Goal: Task Accomplishment & Management: Manage account settings

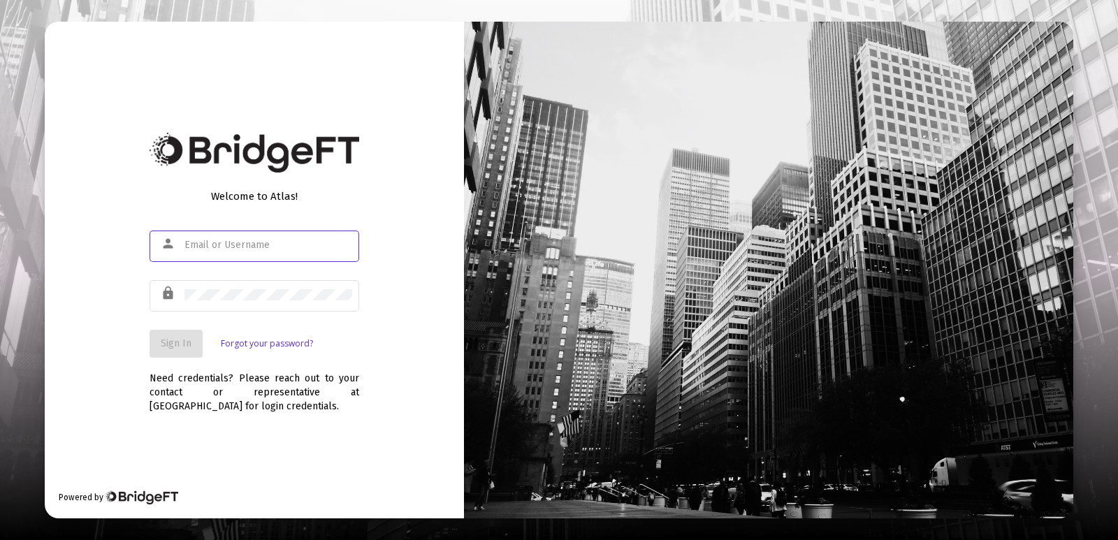
type input "[PERSON_NAME][EMAIL_ADDRESS][DOMAIN_NAME]"
click at [86, 335] on div "Welcome to Atlas! person [PERSON_NAME][EMAIL_ADDRESS][DOMAIN_NAME] lock Sign In…" at bounding box center [254, 270] width 419 height 497
click at [182, 346] on span "Sign In" at bounding box center [176, 343] width 31 height 12
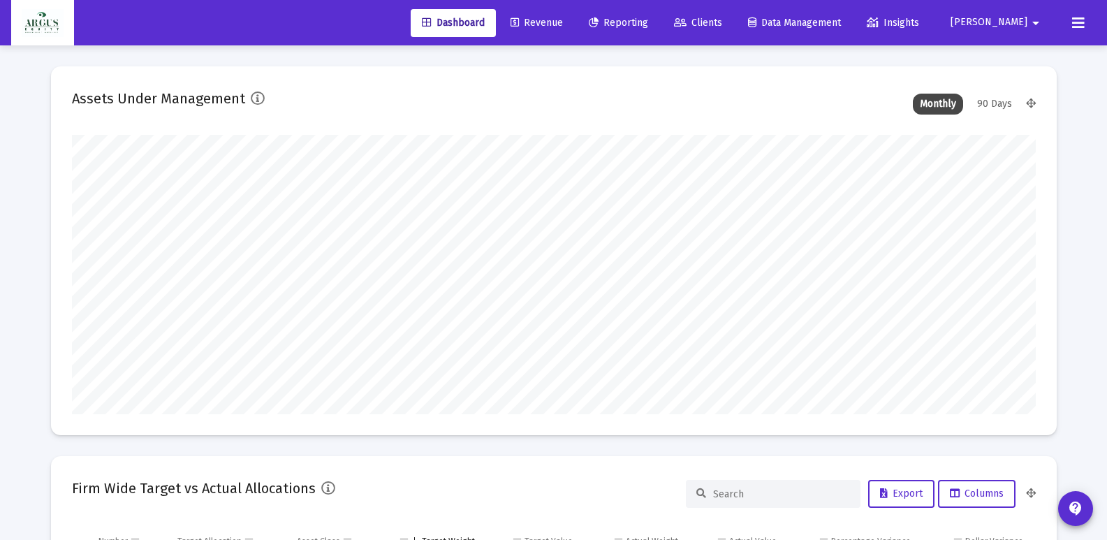
type input "[DATE]"
click at [563, 20] on span "Revenue" at bounding box center [537, 23] width 52 height 12
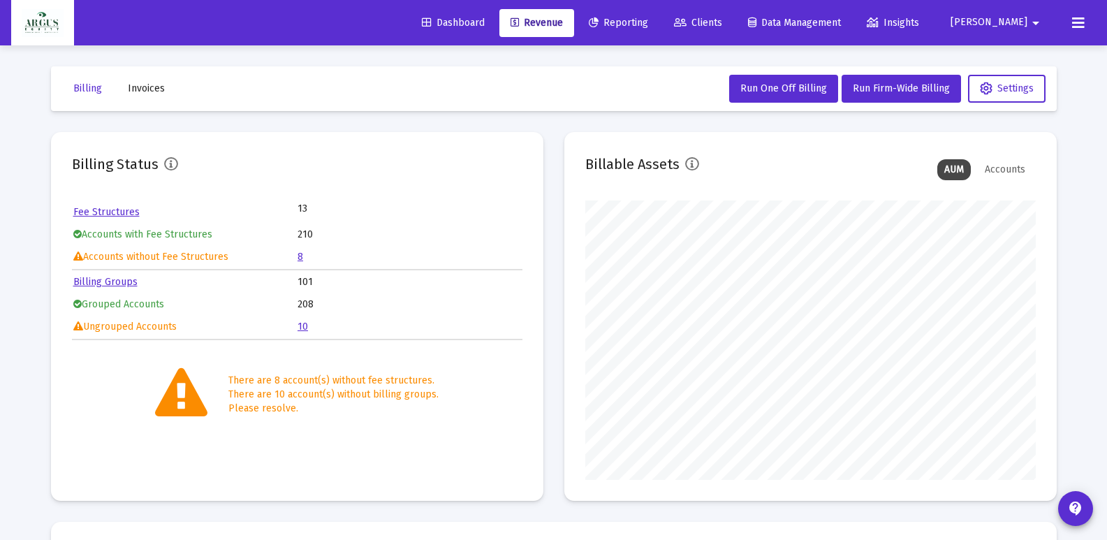
scroll to position [279, 451]
click at [300, 258] on link "8" at bounding box center [301, 257] width 6 height 12
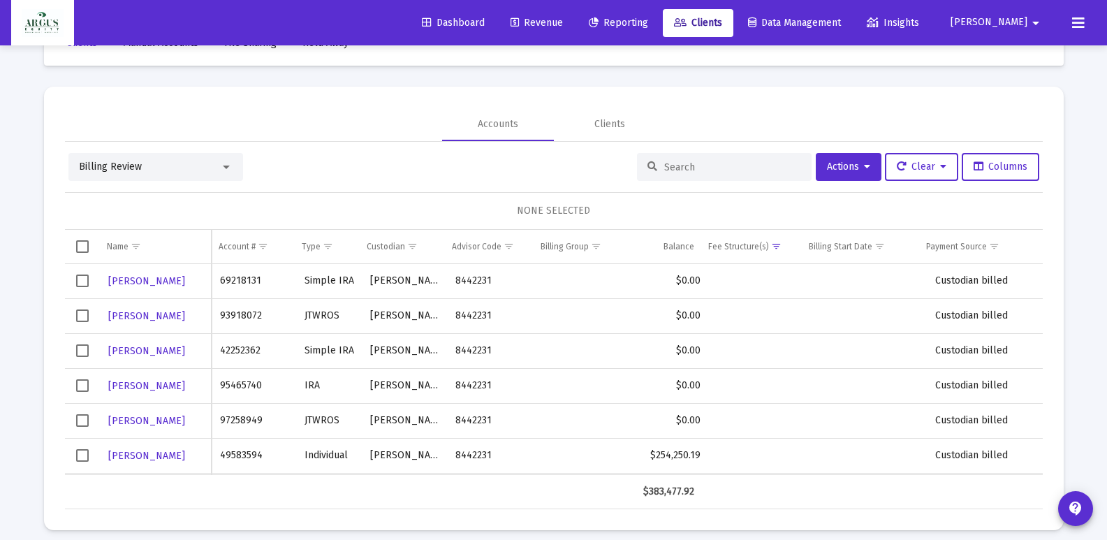
scroll to position [57, 0]
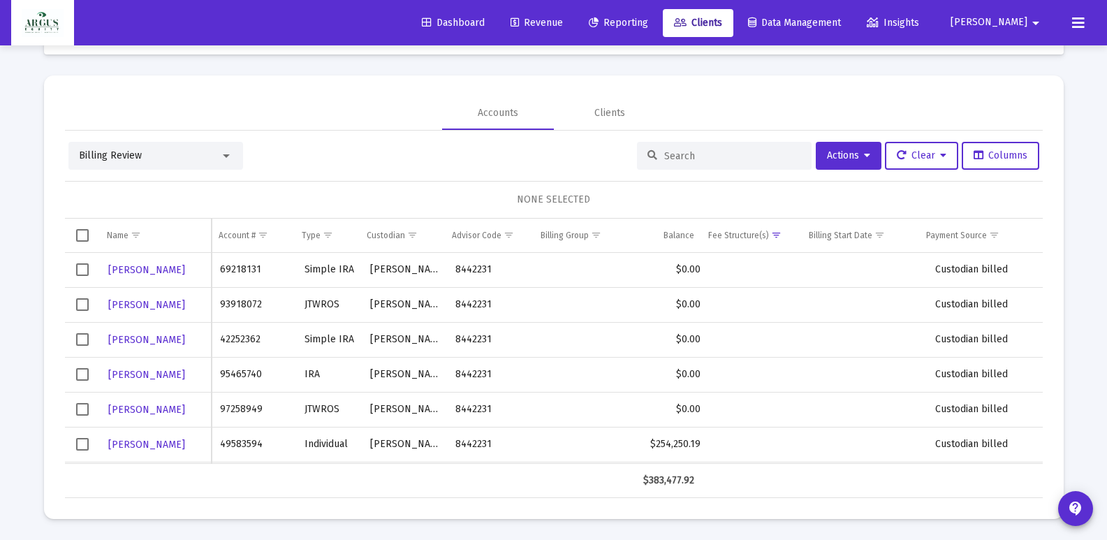
click at [83, 442] on span "Select row" at bounding box center [82, 444] width 13 height 13
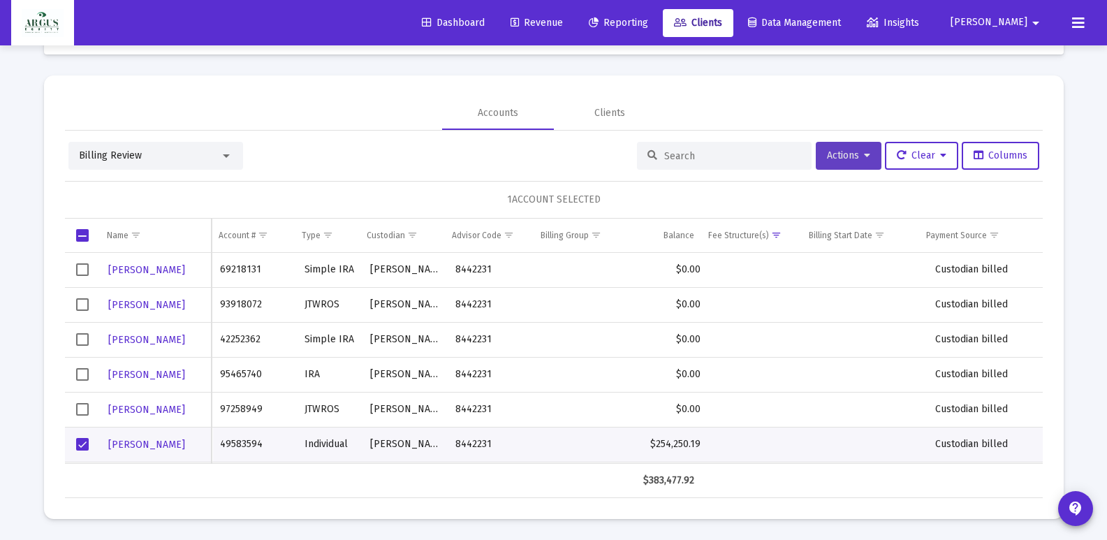
click at [864, 153] on icon at bounding box center [867, 156] width 6 height 10
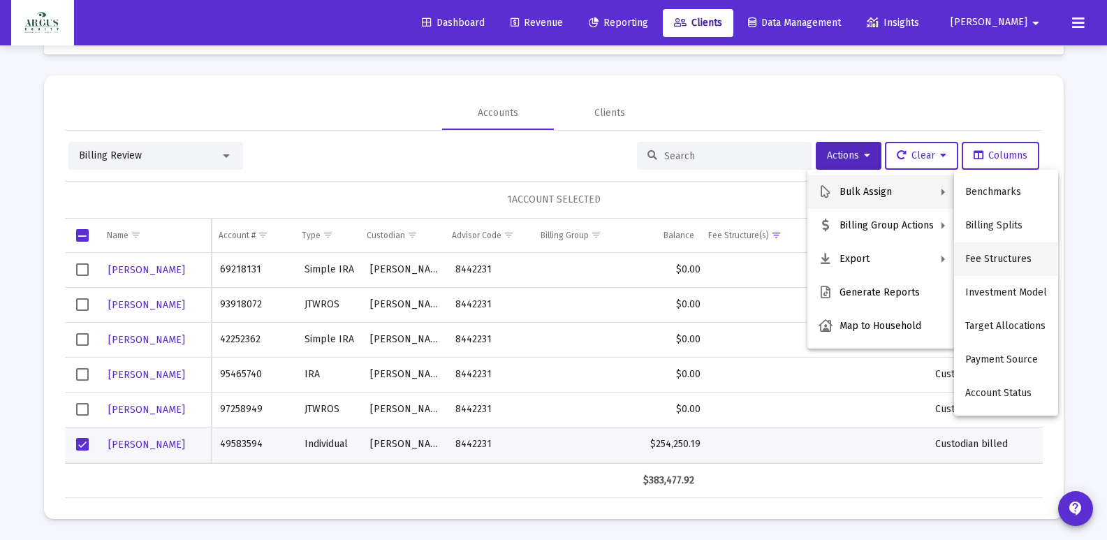
click at [1003, 257] on button "Fee Structures" at bounding box center [1006, 259] width 104 height 34
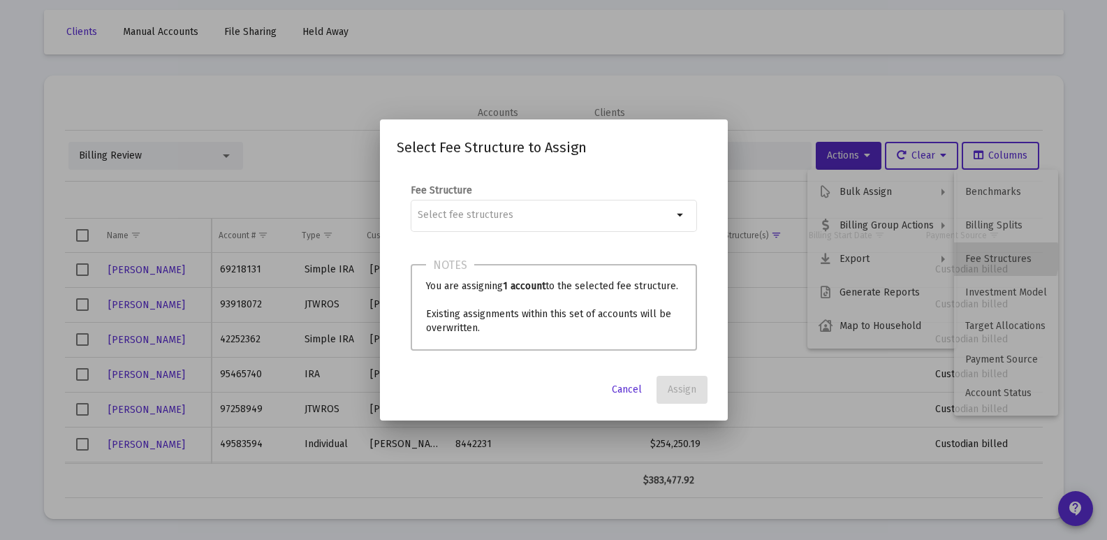
scroll to position [0, 0]
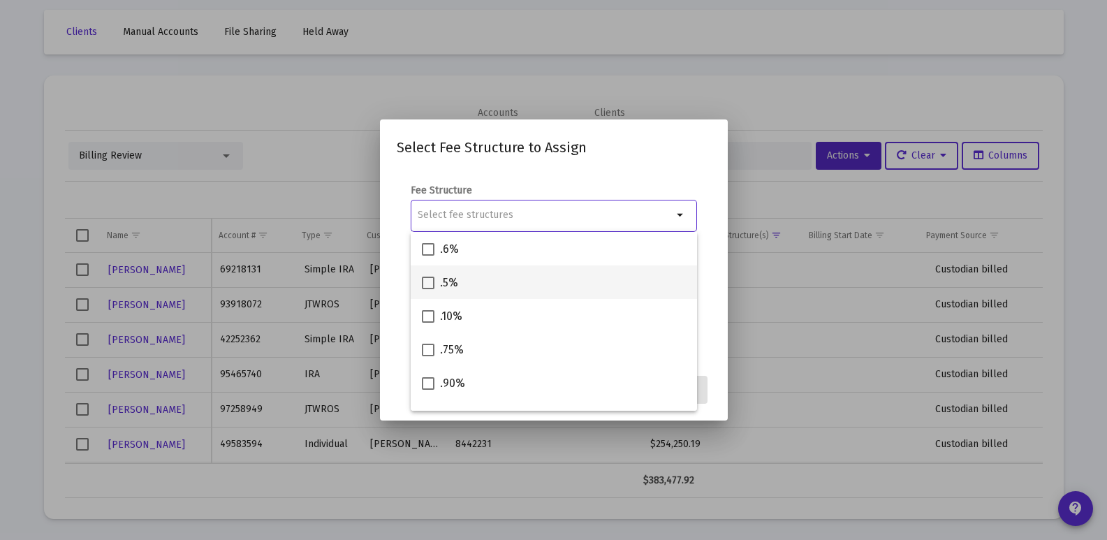
click at [430, 278] on span at bounding box center [428, 283] width 13 height 13
click at [428, 289] on input ".5%" at bounding box center [428, 289] width 1 height 1
checkbox input "true"
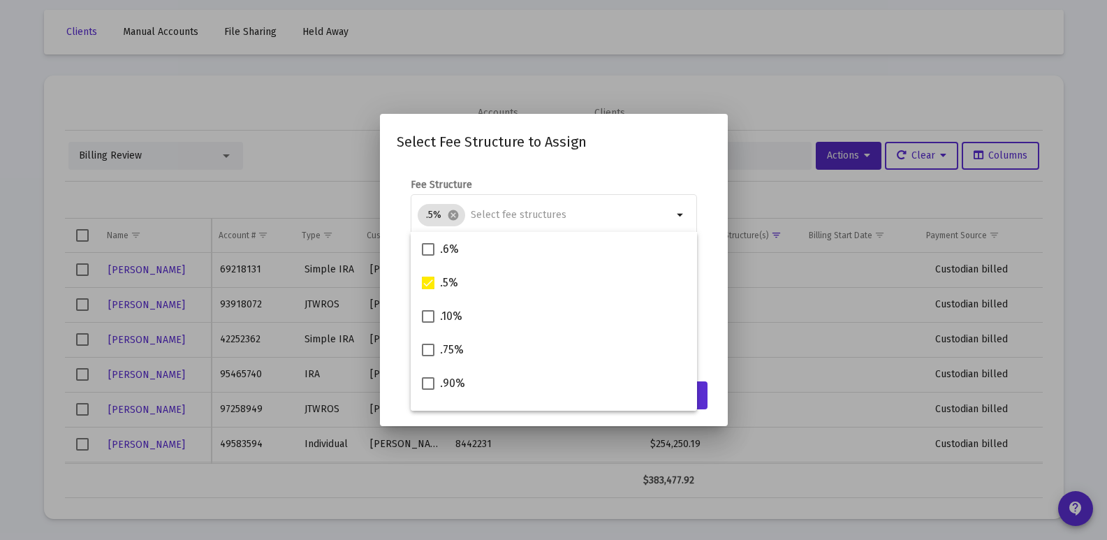
scroll to position [28, 0]
click at [720, 391] on mat-dialog-container "Select Fee Structure to Assign Fee Structure .5% cancel arrow_drop_down Notes Y…" at bounding box center [554, 270] width 348 height 312
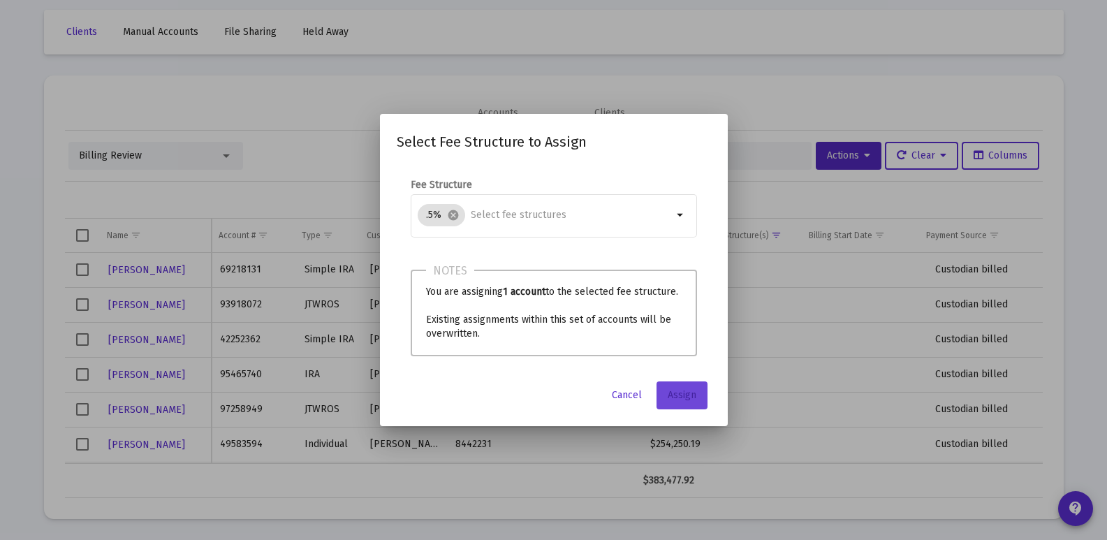
click at [687, 401] on span "Assign" at bounding box center [682, 395] width 29 height 12
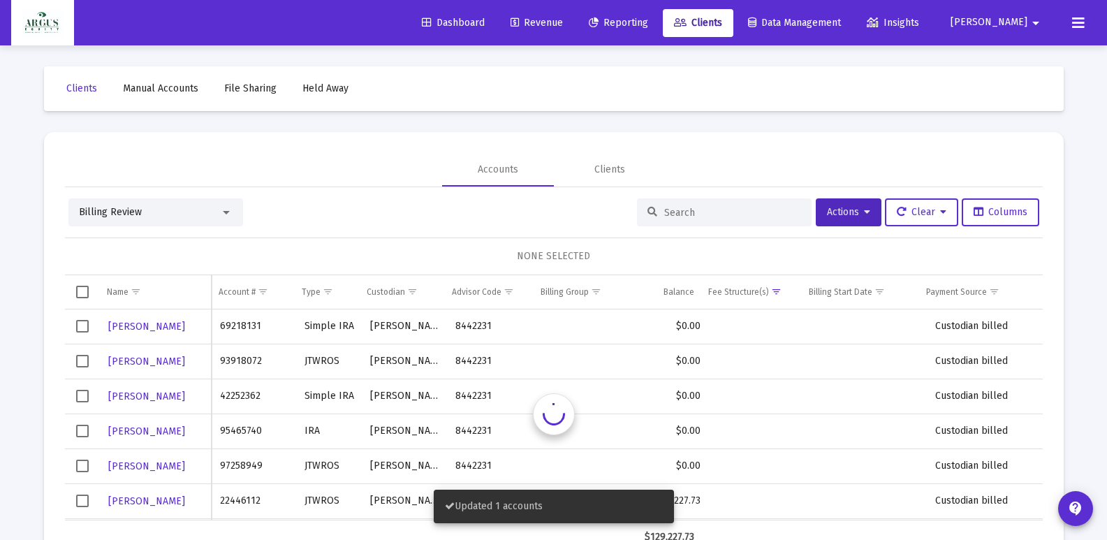
scroll to position [57, 0]
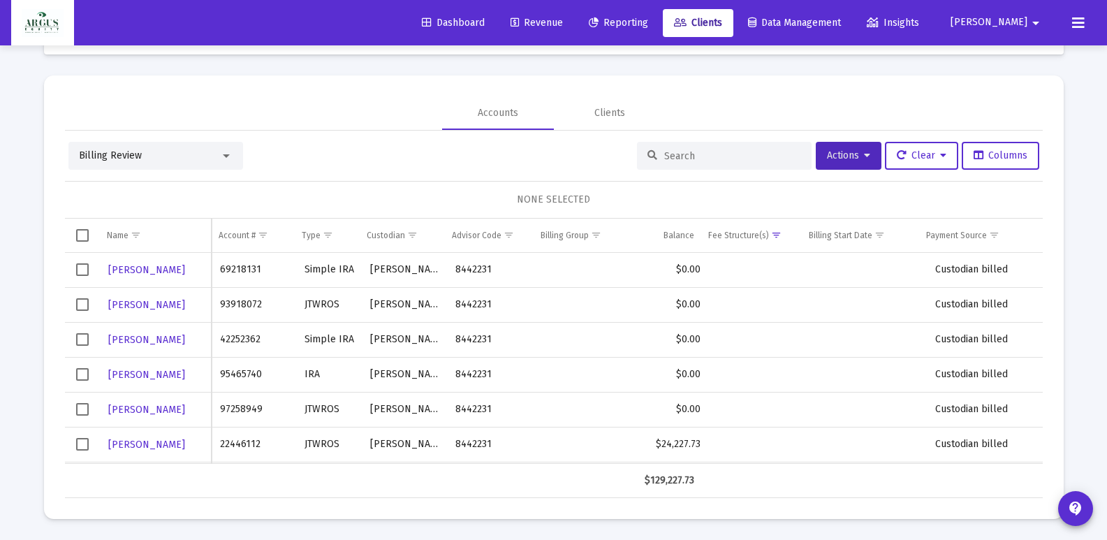
click at [82, 443] on span "Select row" at bounding box center [82, 444] width 13 height 13
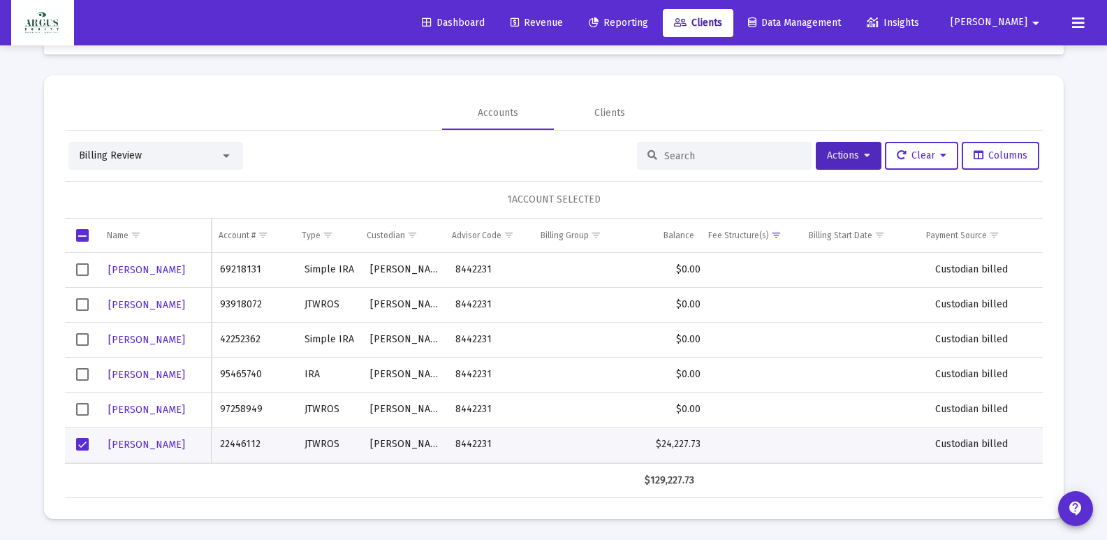
click at [629, 437] on td "Data grid" at bounding box center [589, 444] width 100 height 35
click at [853, 456] on td "Data grid" at bounding box center [869, 444] width 118 height 35
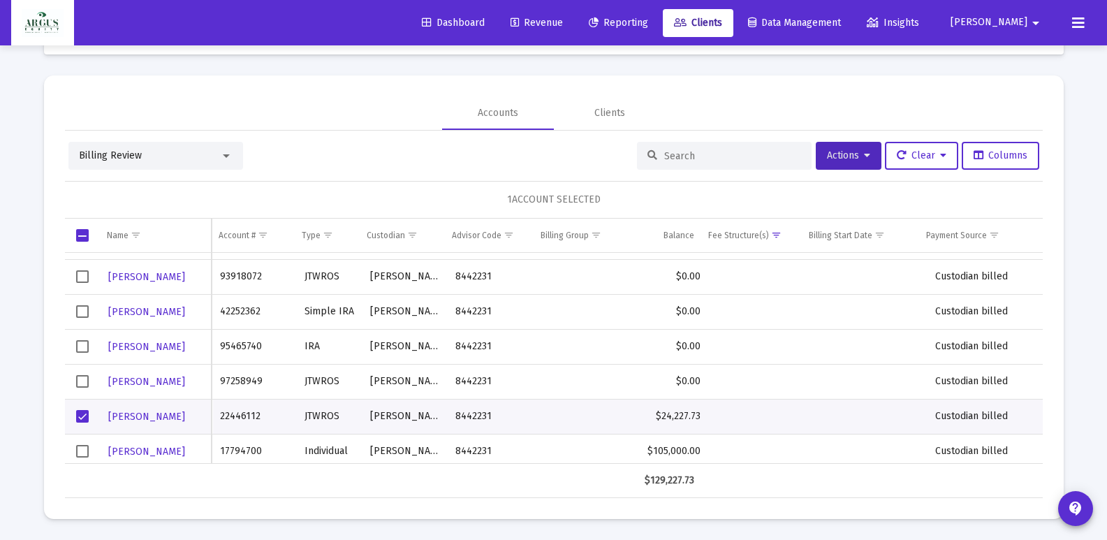
scroll to position [34, 0]
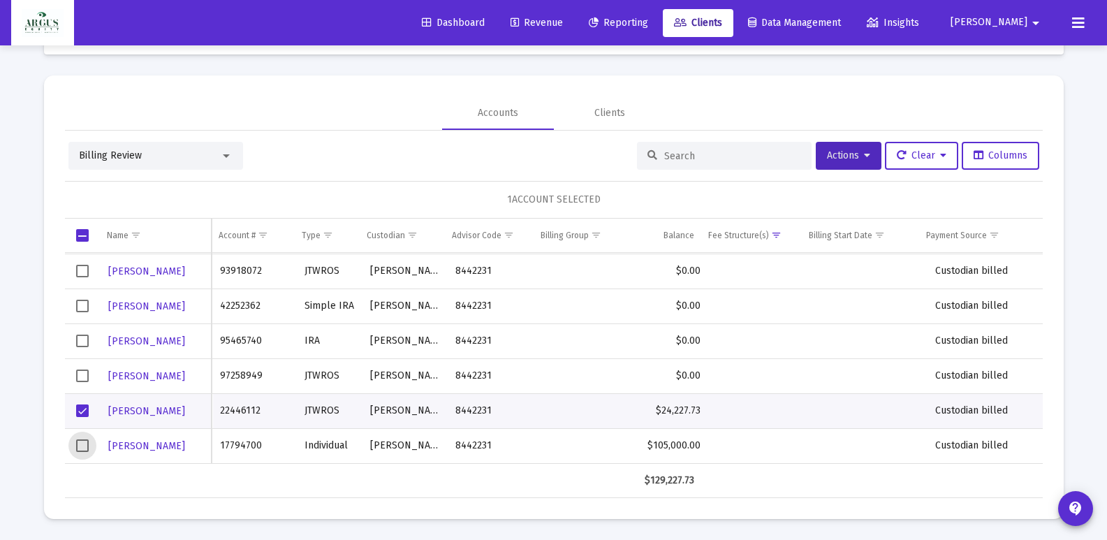
click at [82, 446] on span "Select row" at bounding box center [82, 445] width 13 height 13
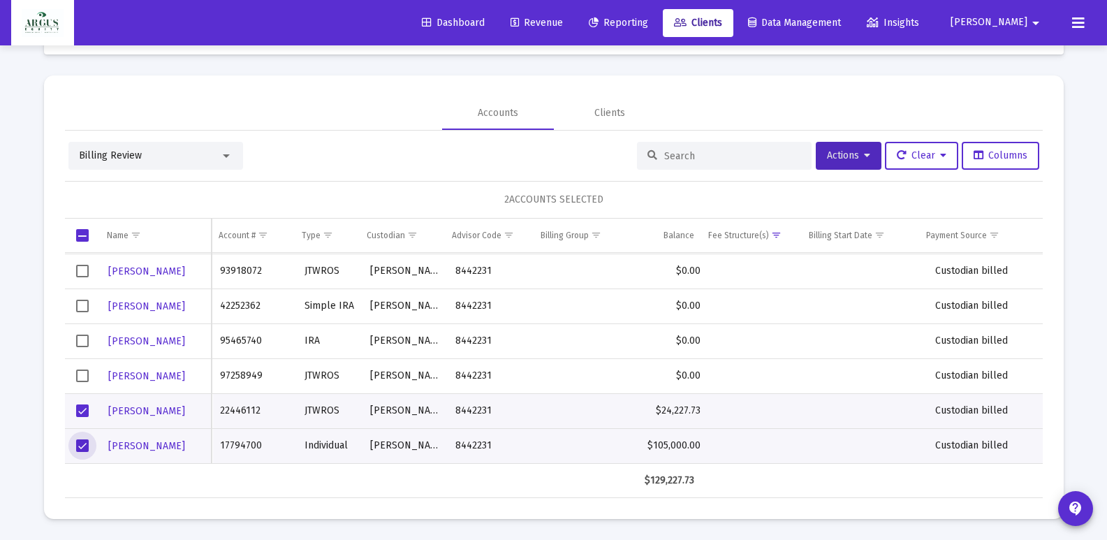
click at [991, 428] on td "Custodian billed" at bounding box center [985, 410] width 114 height 35
click at [611, 110] on div "Clients" at bounding box center [609, 113] width 31 height 14
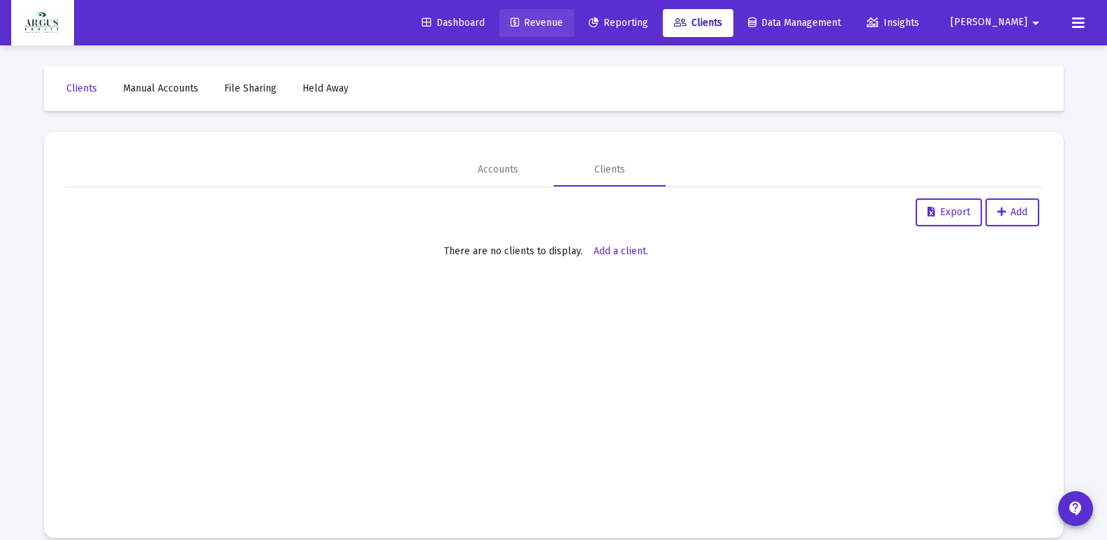
click at [563, 22] on span "Revenue" at bounding box center [537, 23] width 52 height 12
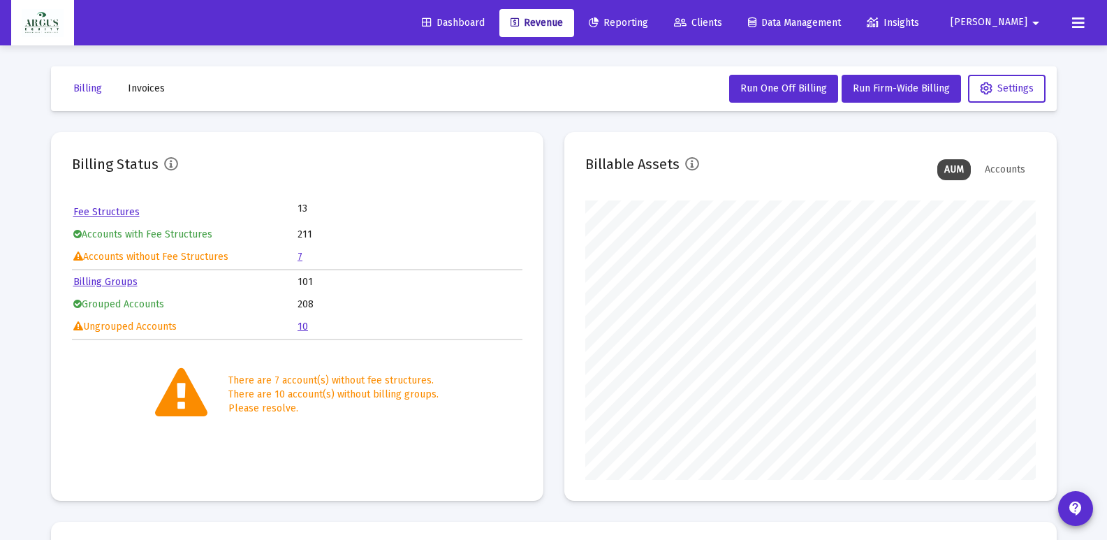
scroll to position [279, 451]
click at [302, 327] on link "10" at bounding box center [303, 327] width 10 height 12
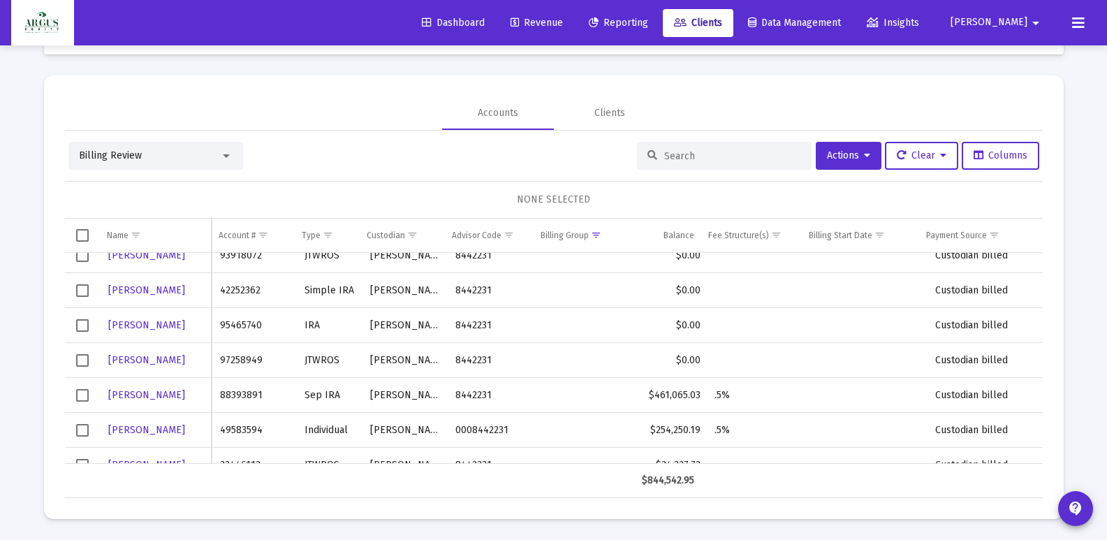
scroll to position [112, 0]
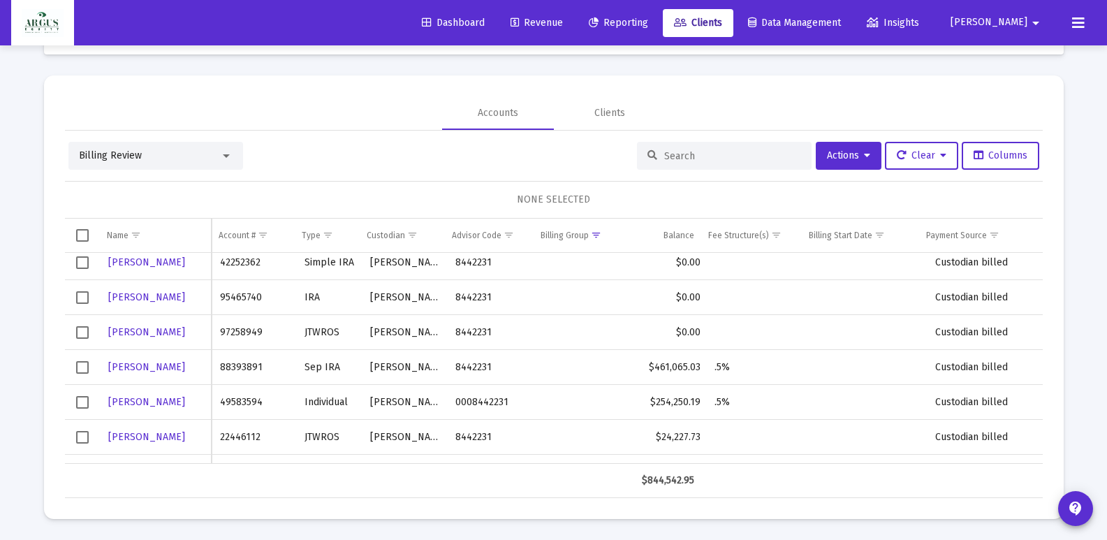
click at [80, 366] on span "Select row" at bounding box center [82, 367] width 13 height 13
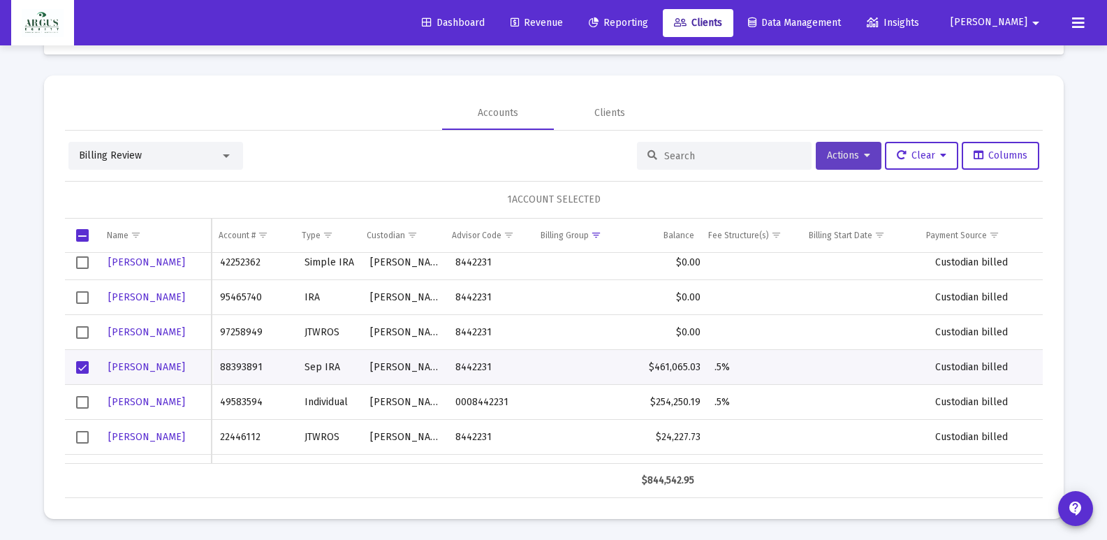
click at [861, 148] on button "Actions" at bounding box center [849, 156] width 66 height 28
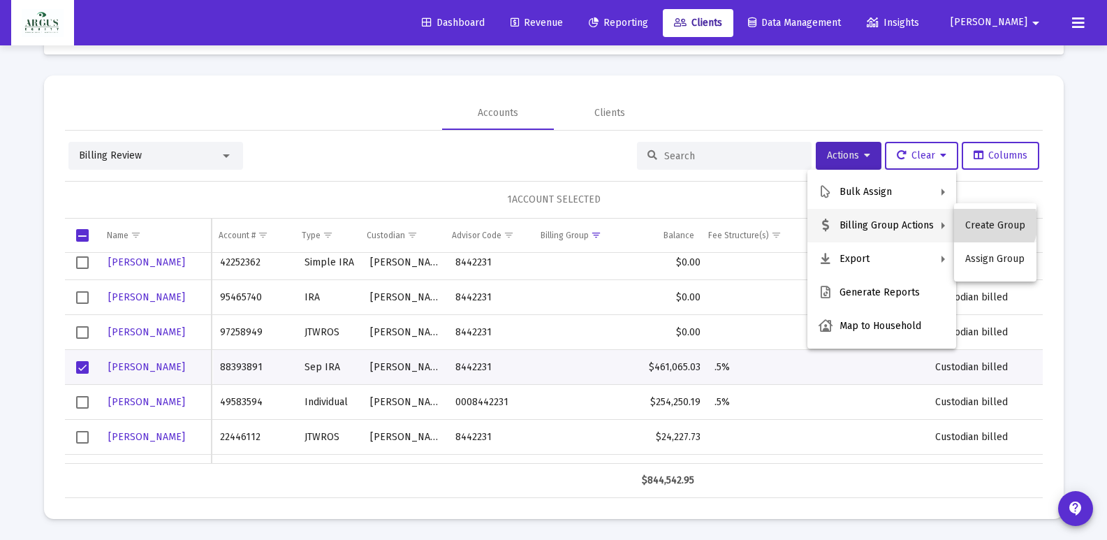
click at [989, 224] on button "Create Group" at bounding box center [995, 226] width 82 height 34
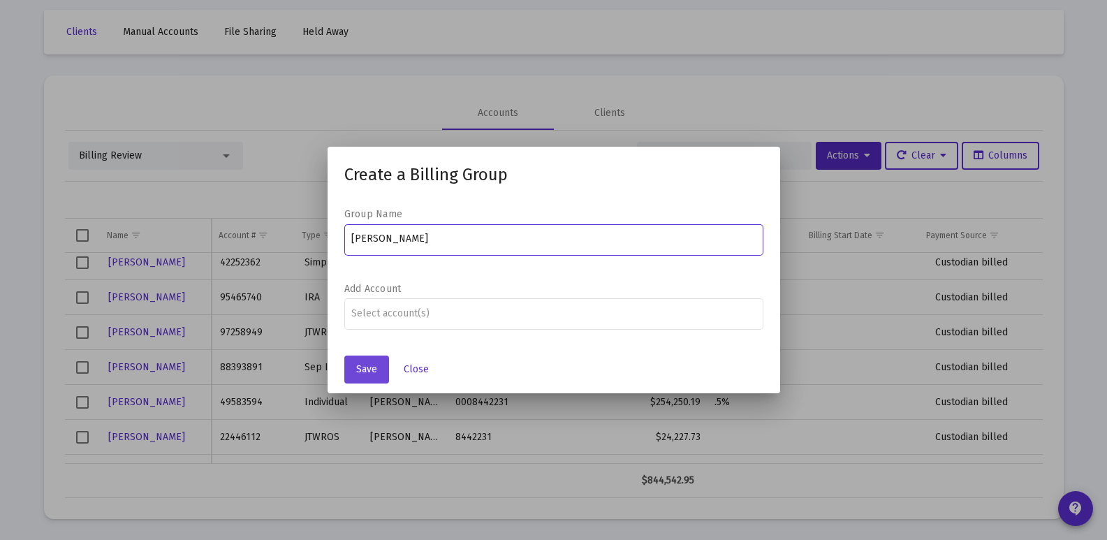
type input "[PERSON_NAME]"
click at [361, 374] on span "Save" at bounding box center [366, 369] width 21 height 12
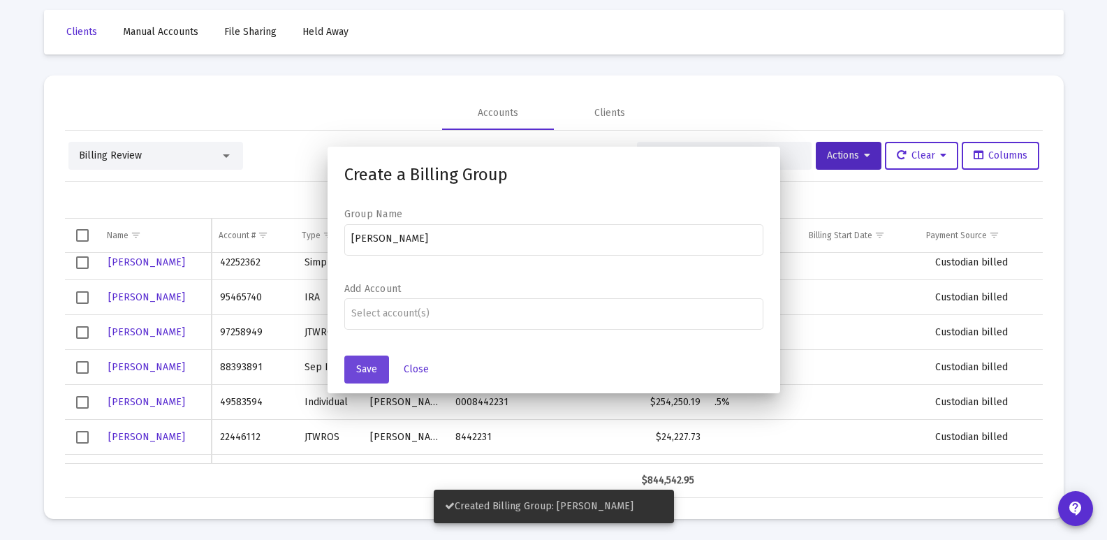
scroll to position [57, 0]
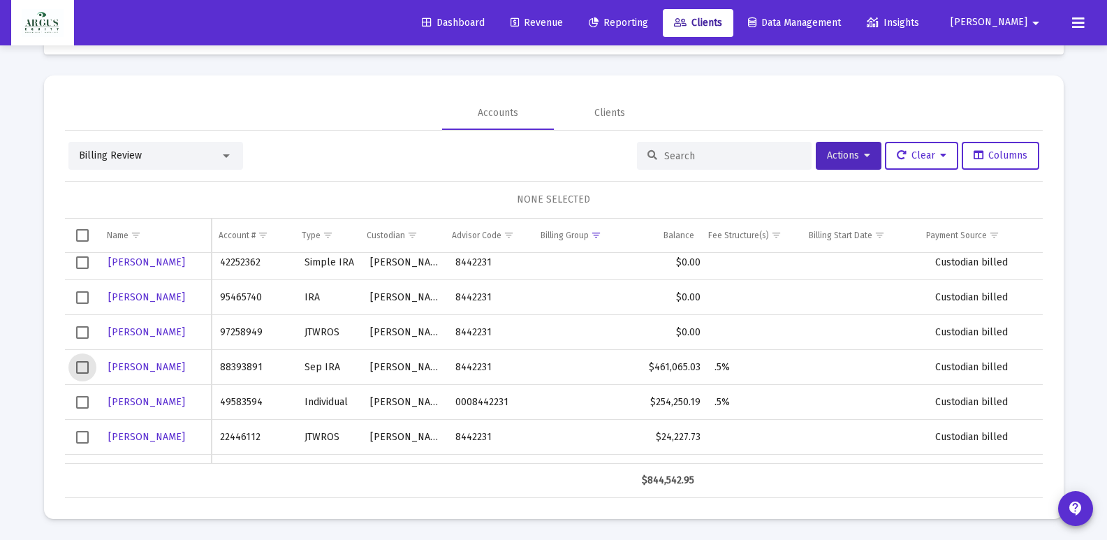
click at [83, 367] on span "Select row" at bounding box center [82, 367] width 13 height 13
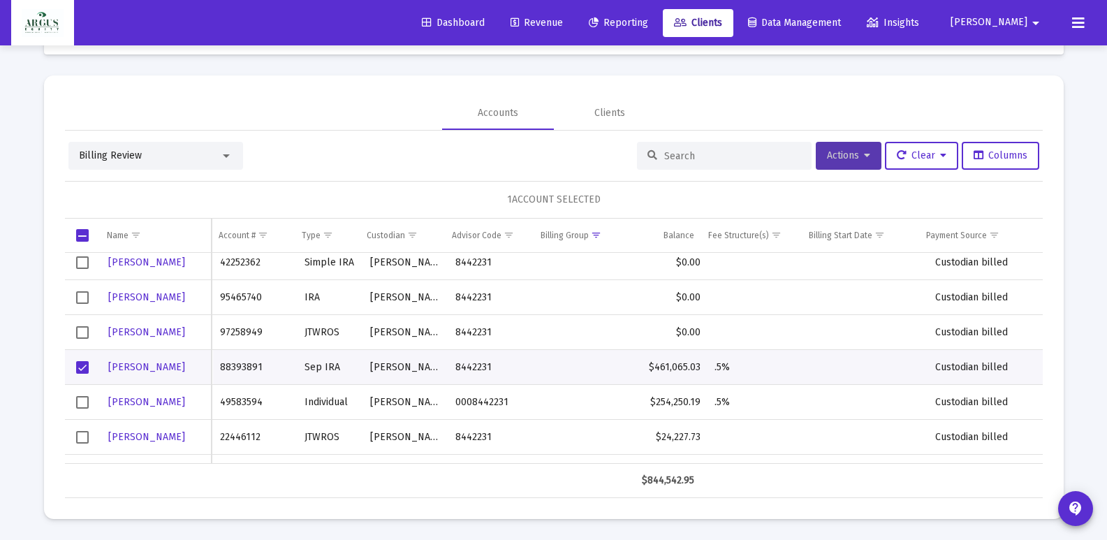
click at [864, 158] on icon at bounding box center [867, 156] width 6 height 10
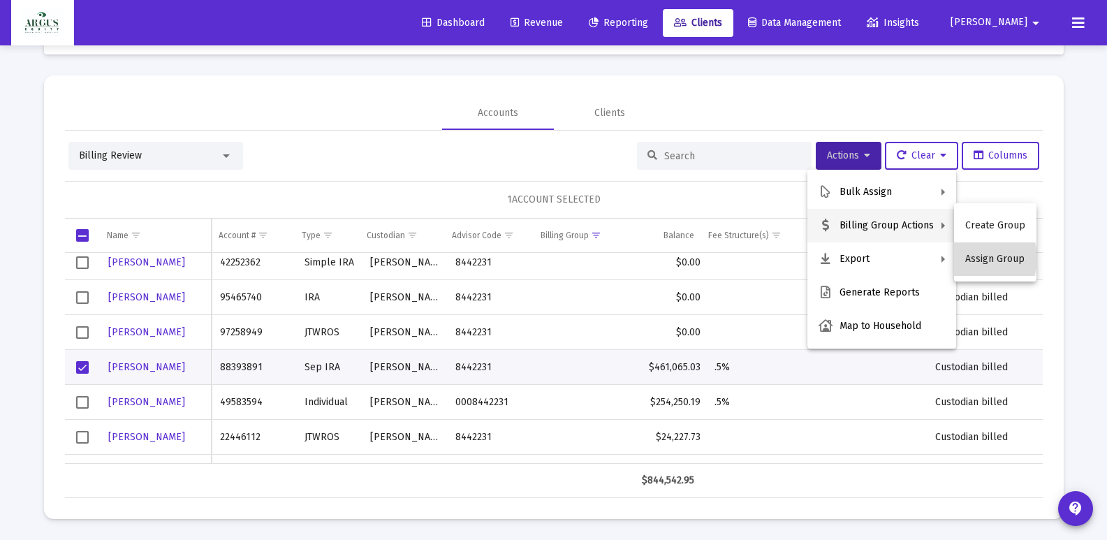
click at [979, 258] on button "Assign Group" at bounding box center [995, 259] width 82 height 34
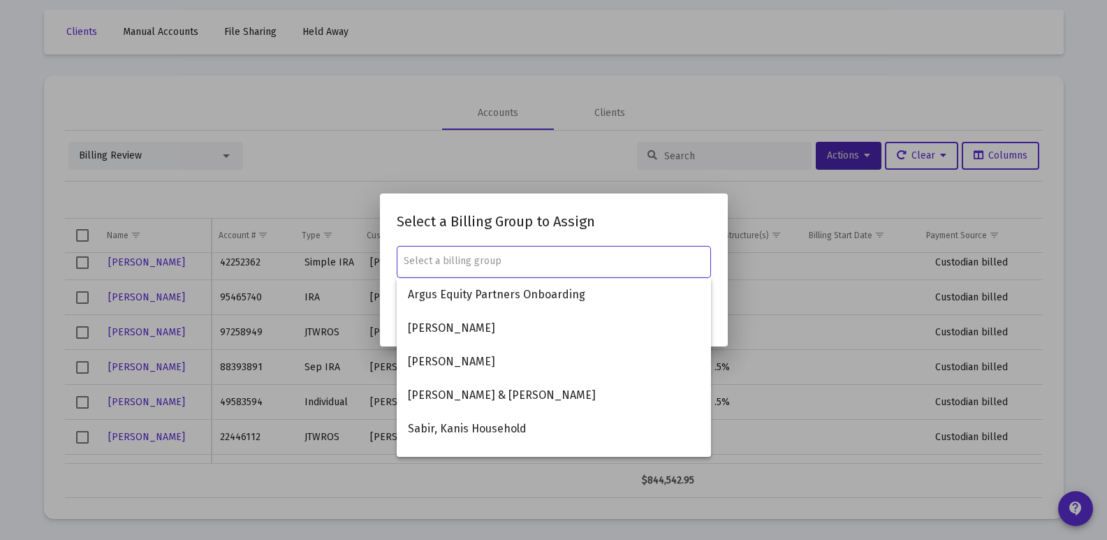
click at [418, 265] on input "text" at bounding box center [554, 261] width 300 height 11
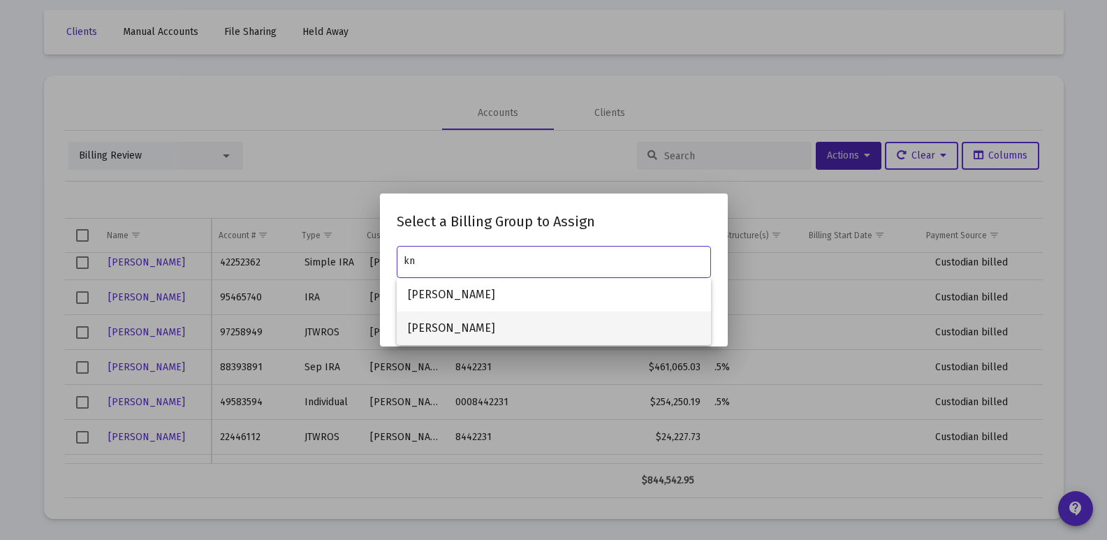
click at [435, 334] on span "[PERSON_NAME]" at bounding box center [554, 329] width 292 height 34
type input "[PERSON_NAME]"
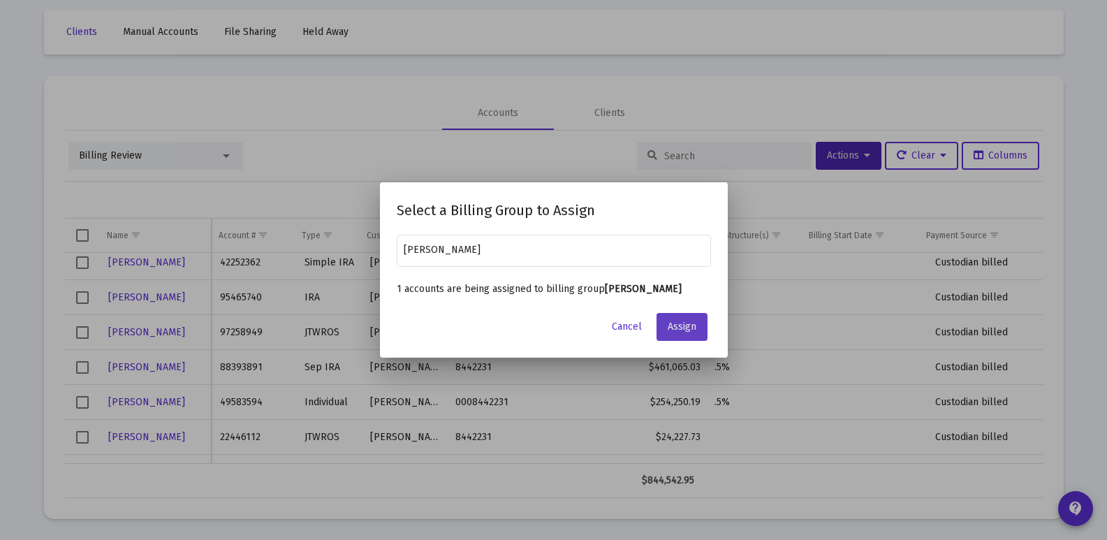
click at [688, 321] on span "Assign" at bounding box center [682, 327] width 29 height 12
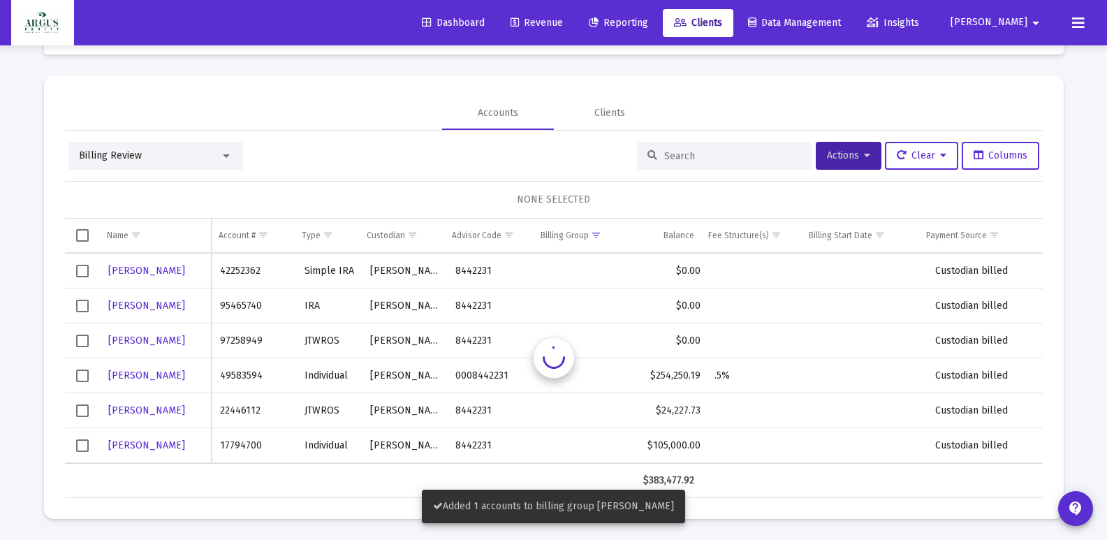
scroll to position [103, 0]
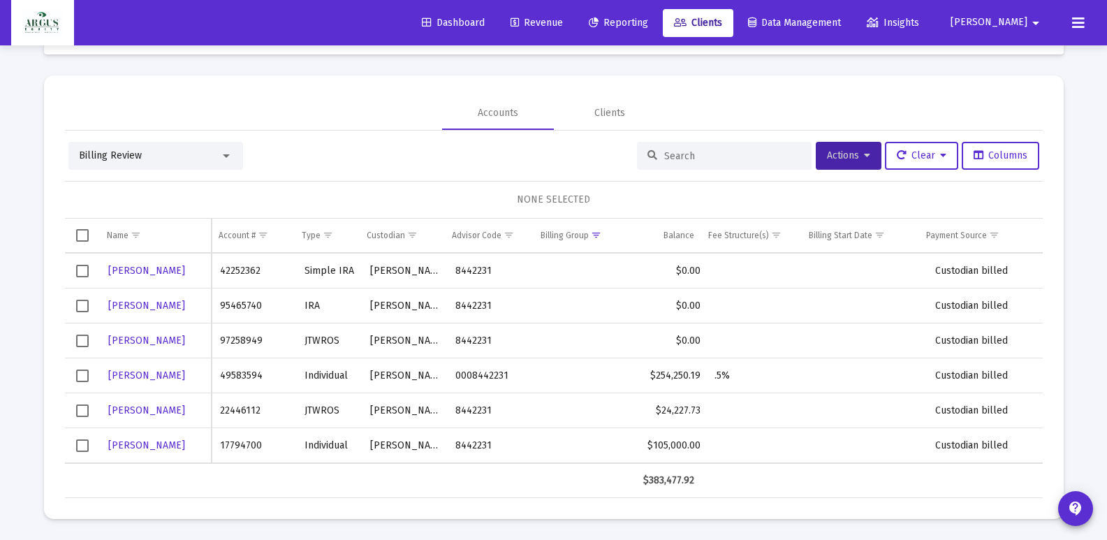
click at [82, 379] on span "Select row" at bounding box center [82, 376] width 13 height 13
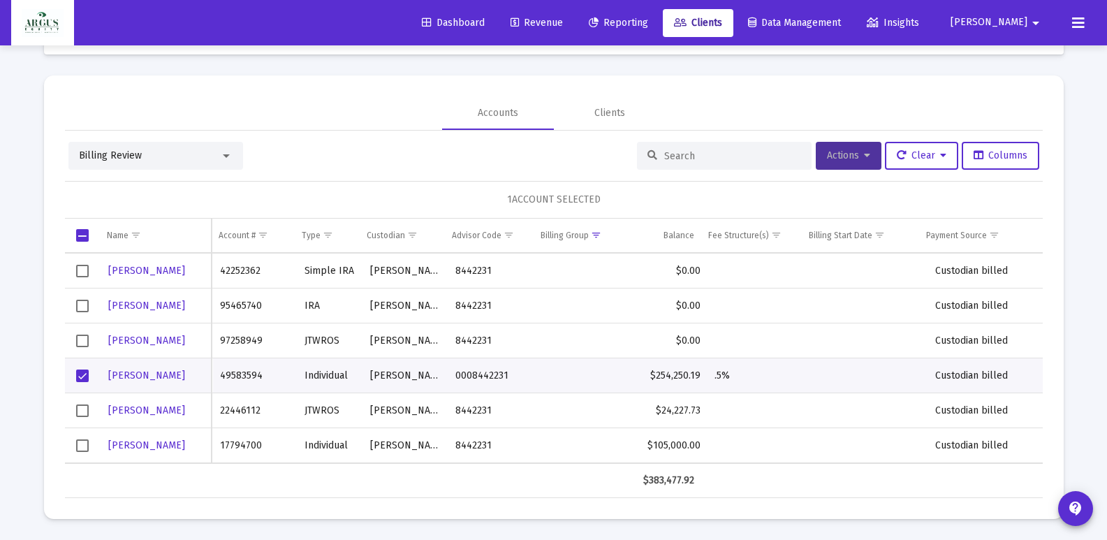
click at [866, 153] on button "Actions" at bounding box center [849, 156] width 66 height 28
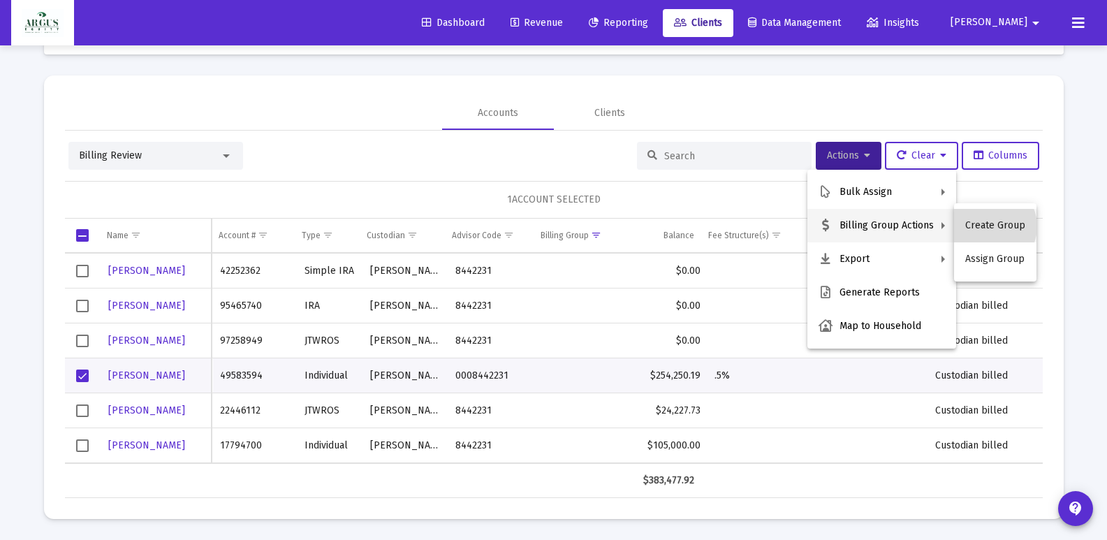
click at [989, 226] on button "Create Group" at bounding box center [995, 226] width 82 height 34
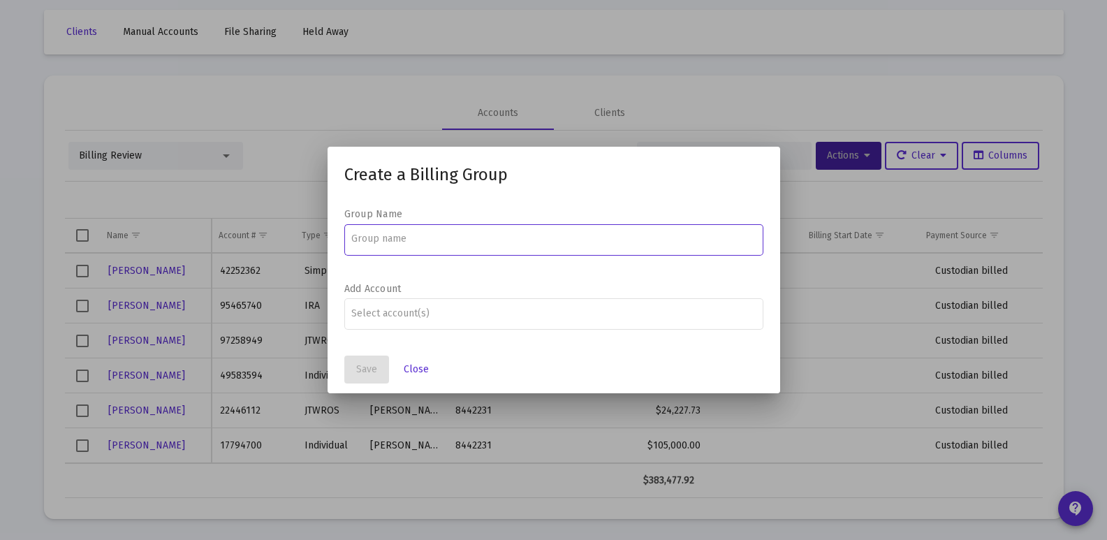
click at [391, 238] on input at bounding box center [553, 238] width 404 height 11
type input "b"
type input "[PERSON_NAME]"
click at [379, 312] on input "Assignment Selection" at bounding box center [553, 313] width 404 height 11
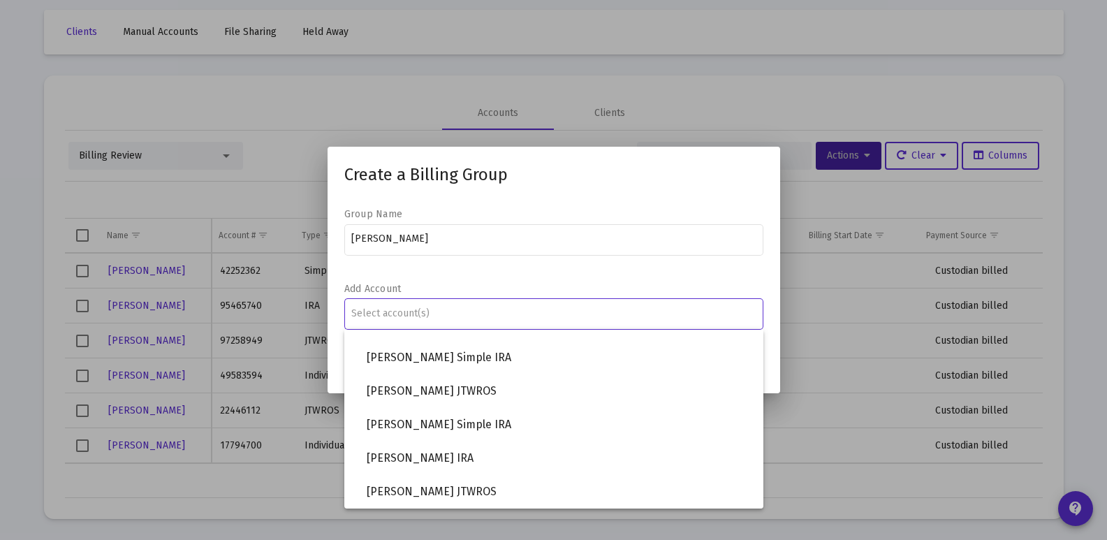
scroll to position [84, 0]
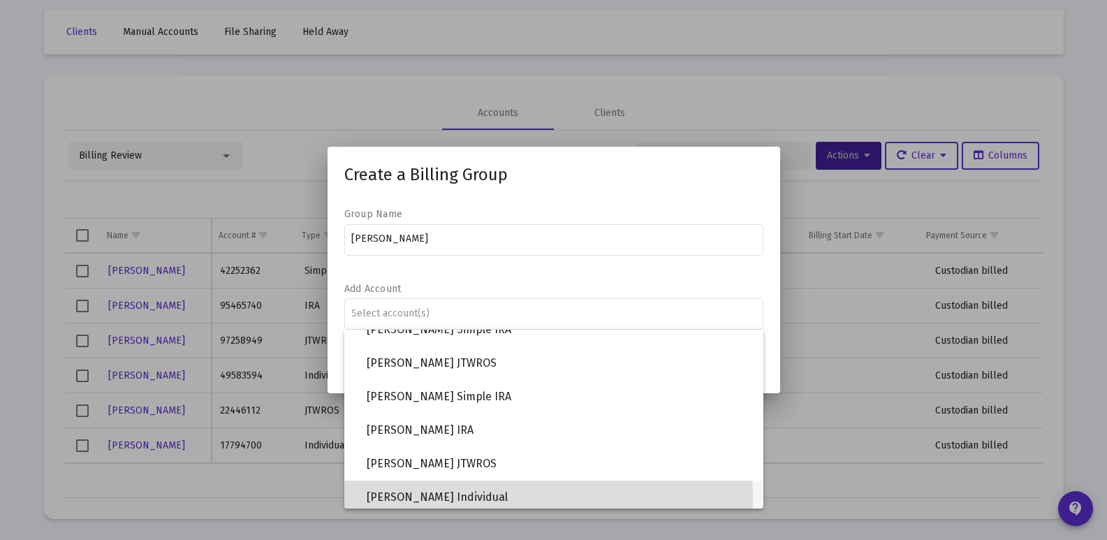
click at [395, 498] on span "[PERSON_NAME] Individual" at bounding box center [560, 498] width 386 height 34
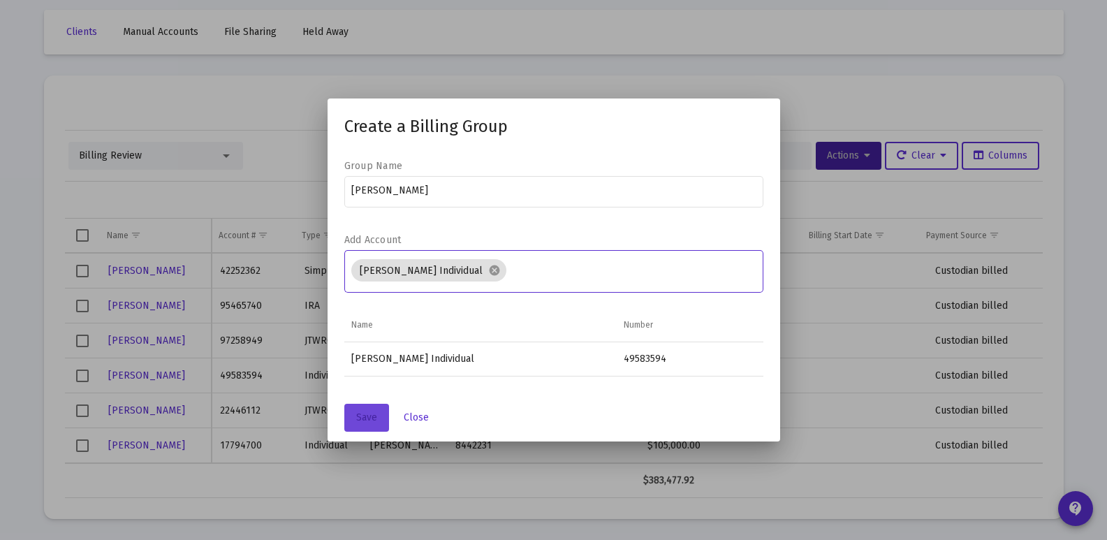
click at [366, 414] on span "Save" at bounding box center [366, 417] width 21 height 12
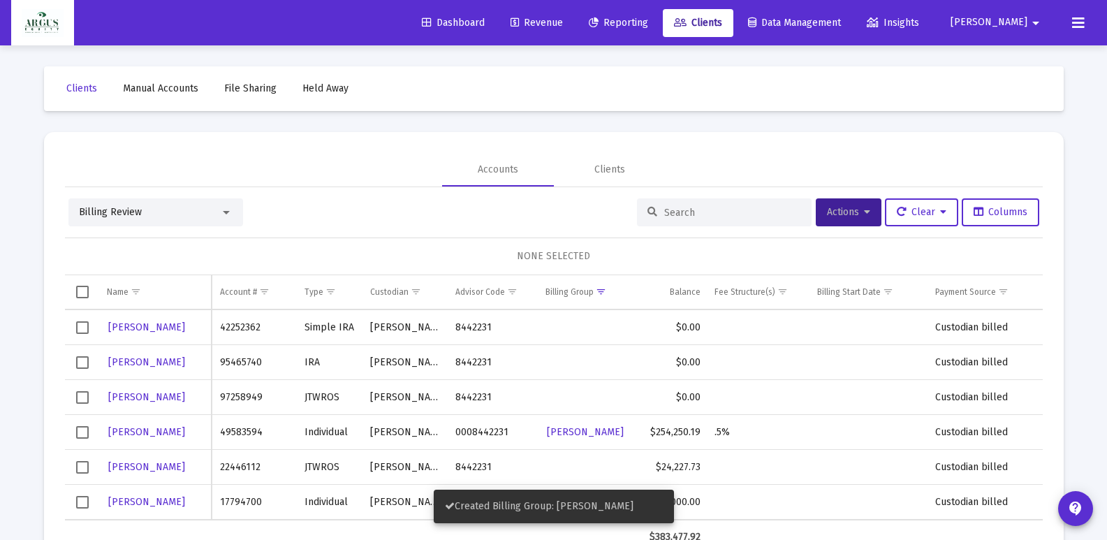
scroll to position [57, 0]
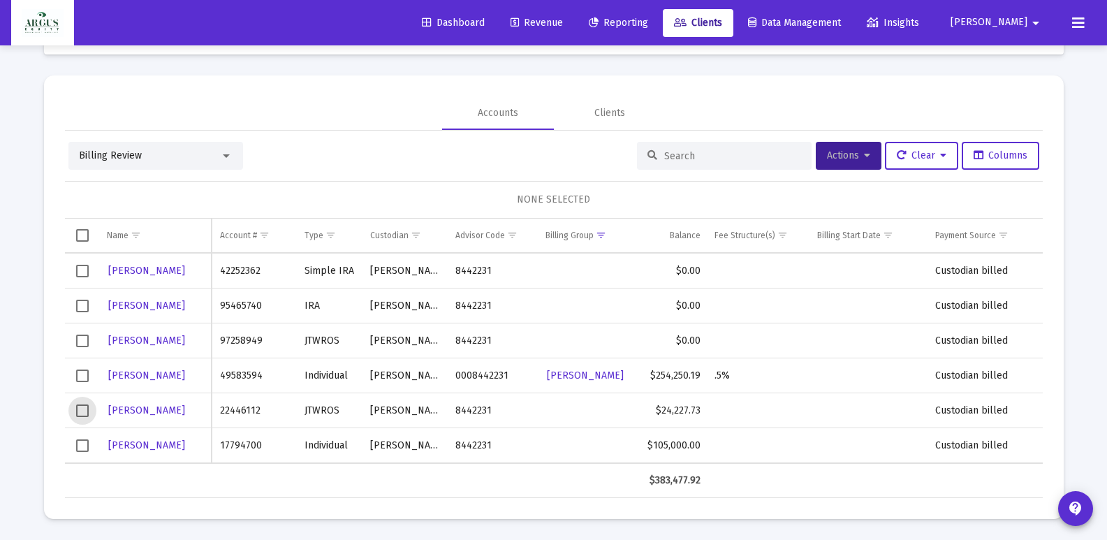
click at [83, 414] on span "Select row" at bounding box center [82, 410] width 13 height 13
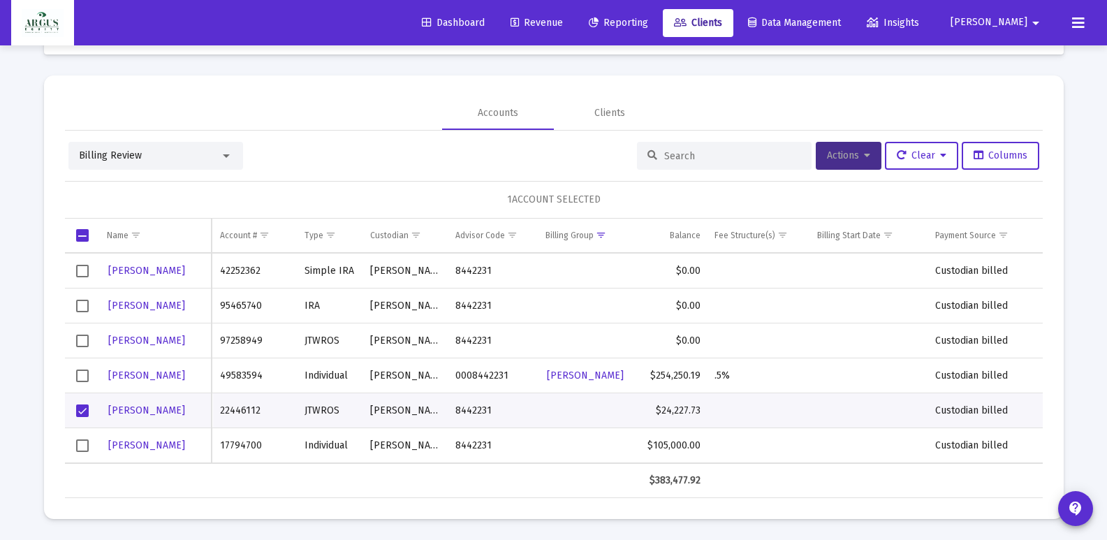
click at [864, 155] on icon at bounding box center [867, 156] width 6 height 10
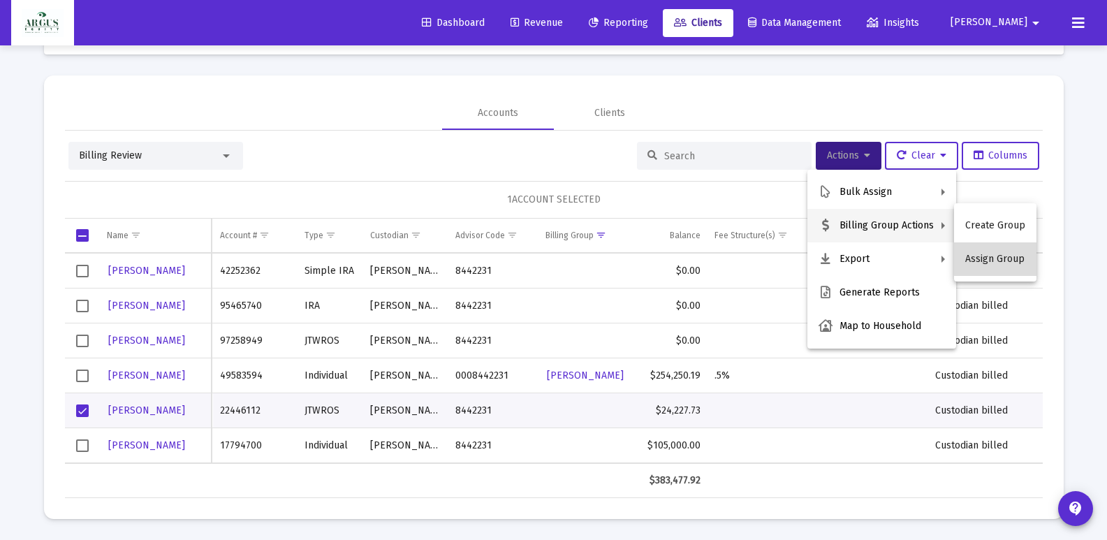
click at [998, 254] on button "Assign Group" at bounding box center [995, 259] width 82 height 34
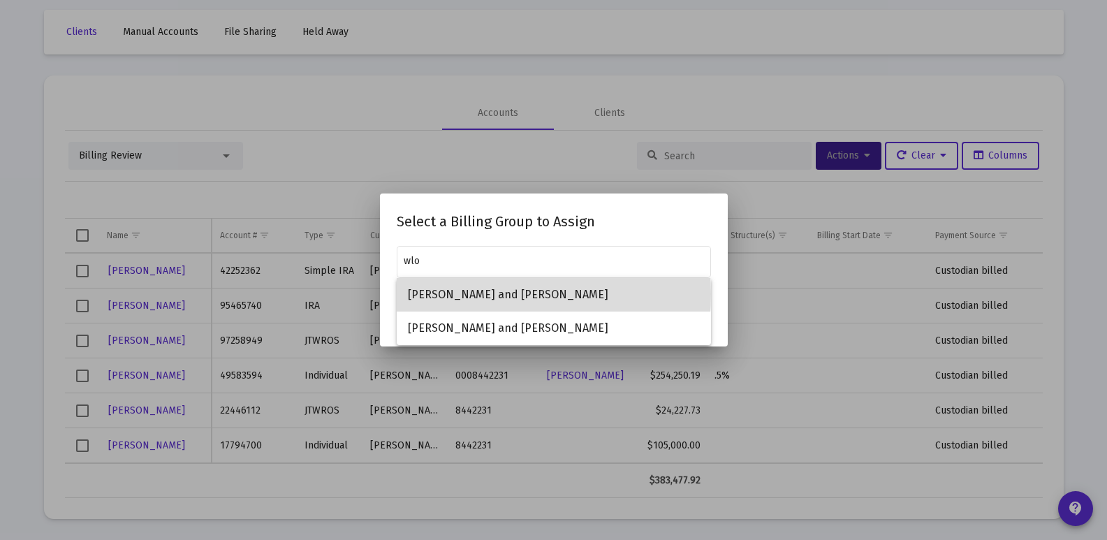
click at [470, 294] on span "[PERSON_NAME] and [PERSON_NAME]" at bounding box center [554, 295] width 292 height 34
type input "[PERSON_NAME] and [PERSON_NAME]"
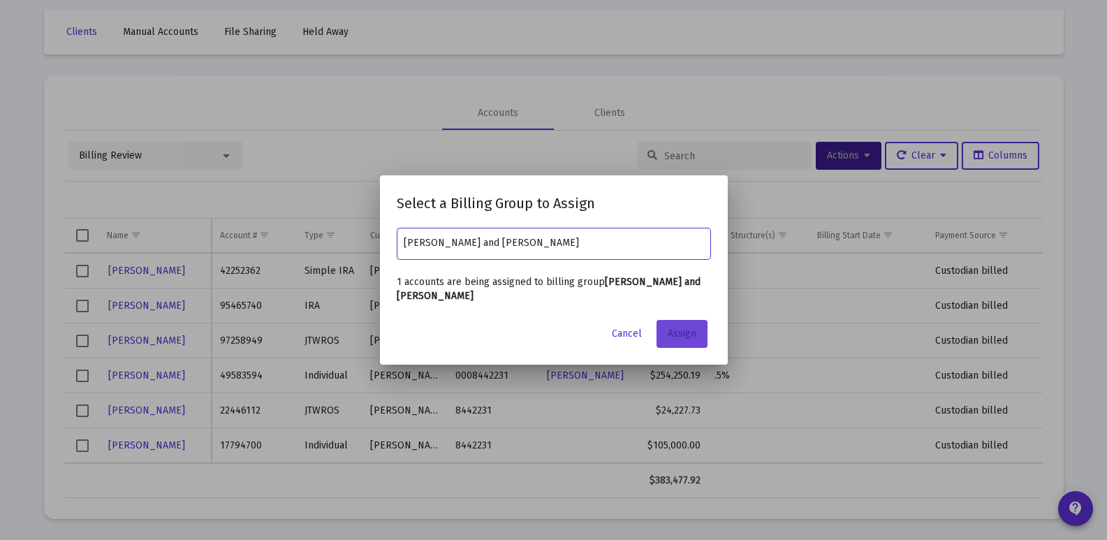
click at [684, 335] on span "Assign" at bounding box center [682, 334] width 29 height 12
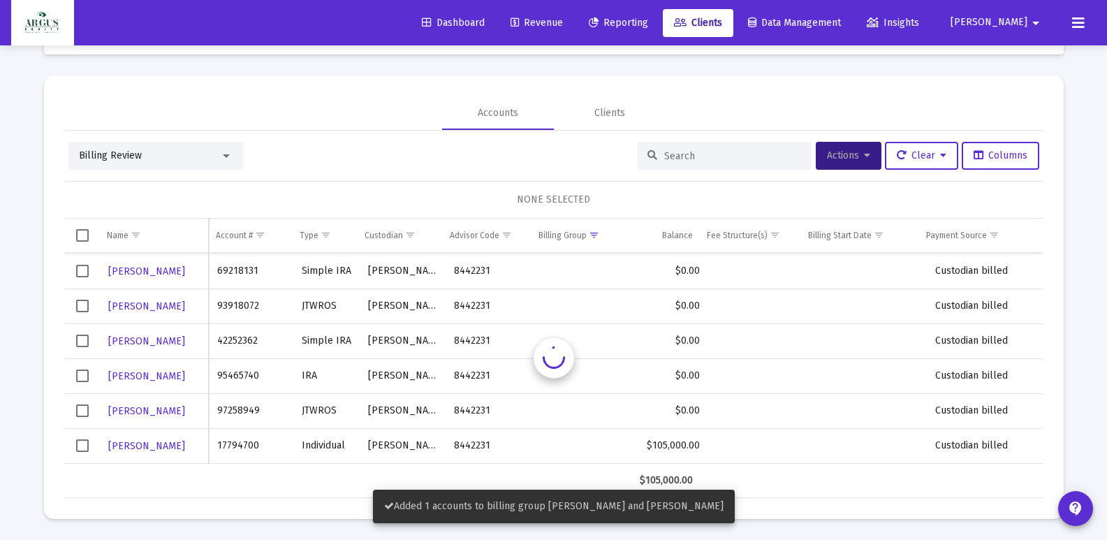
scroll to position [34, 0]
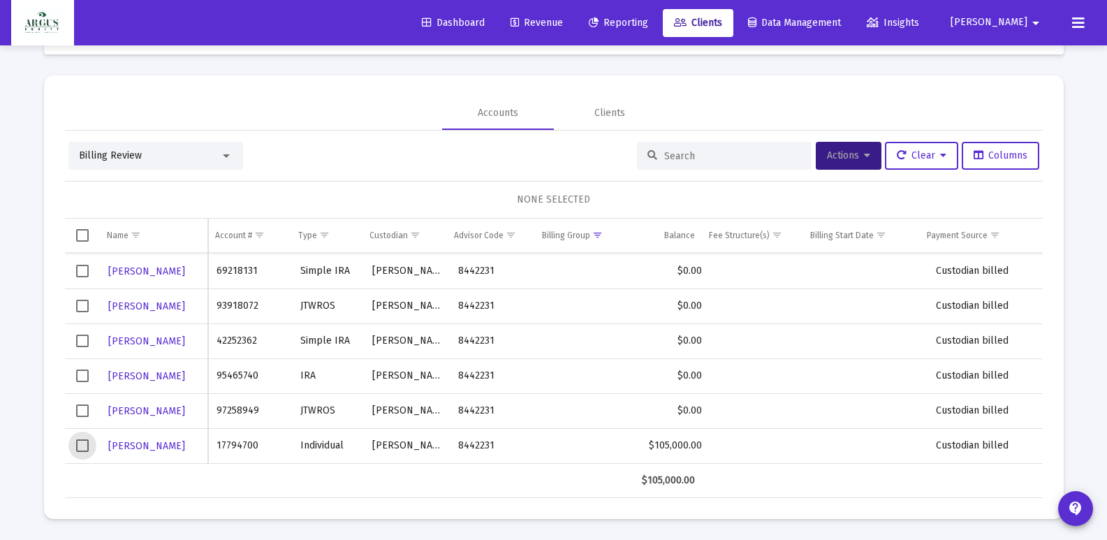
click at [83, 443] on span "Select row" at bounding box center [82, 445] width 13 height 13
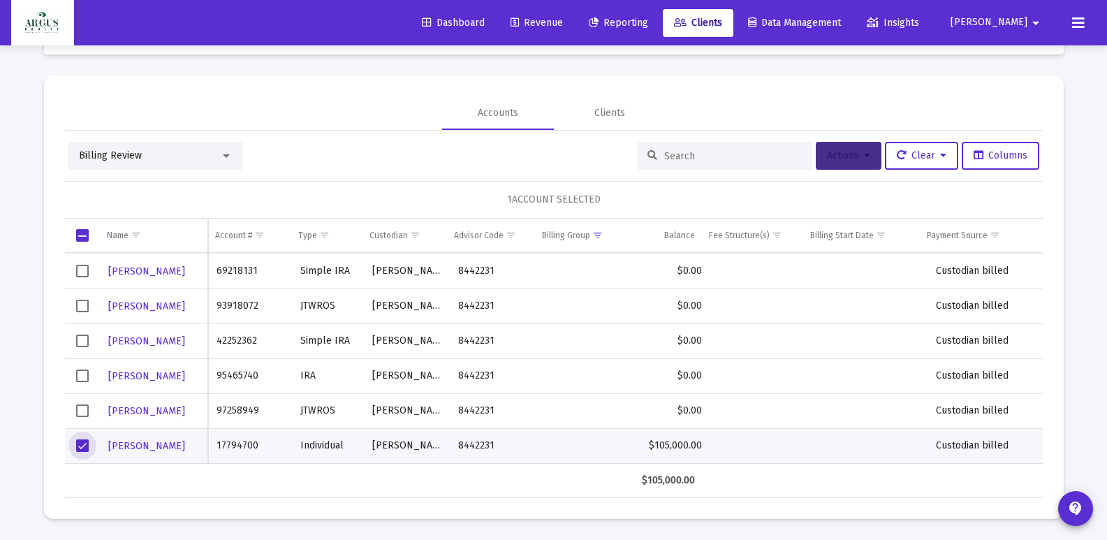
click at [855, 152] on span "Actions" at bounding box center [848, 155] width 43 height 12
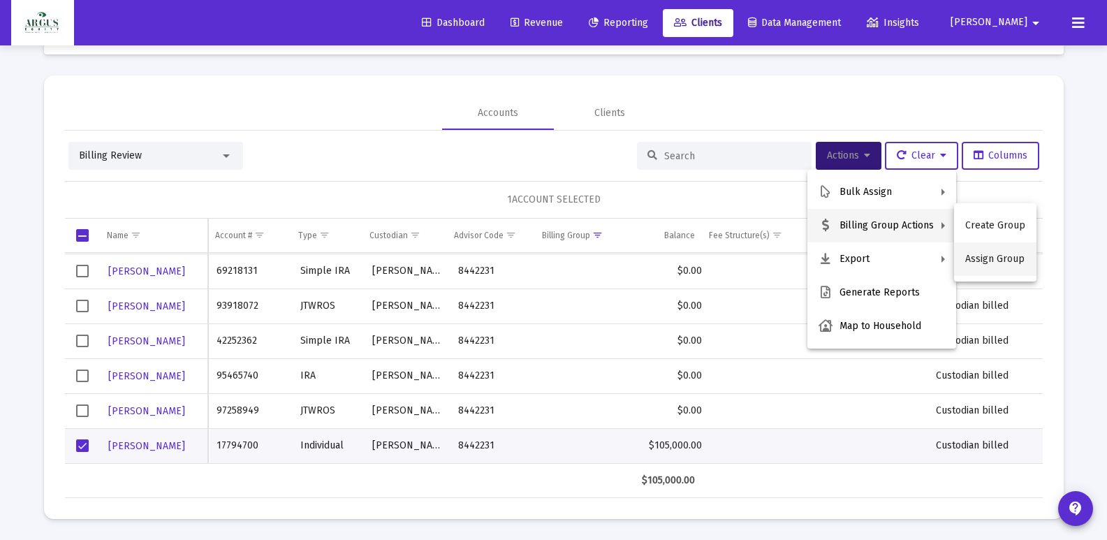
click at [995, 260] on button "Assign Group" at bounding box center [995, 259] width 82 height 34
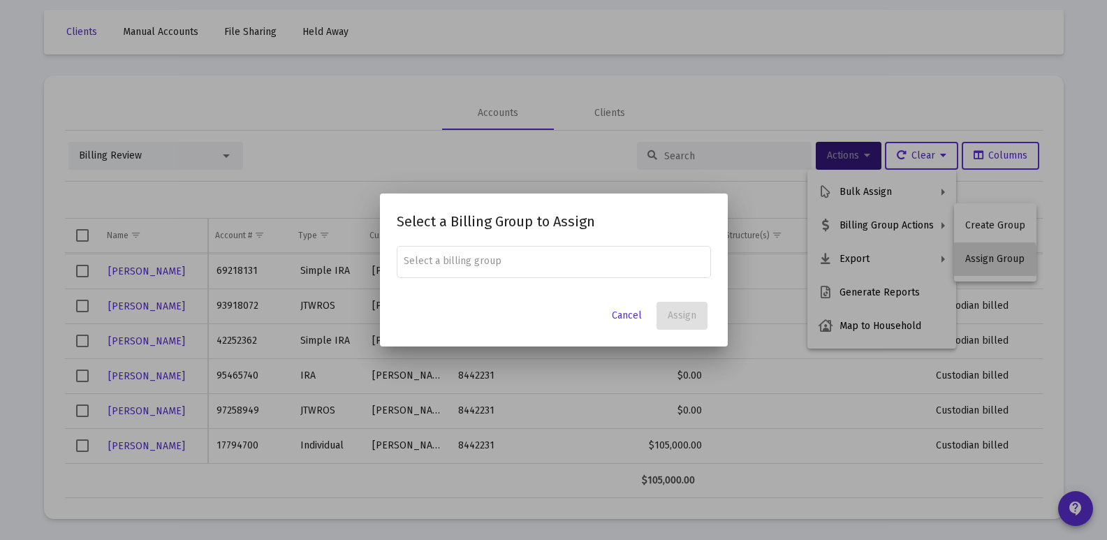
scroll to position [0, 0]
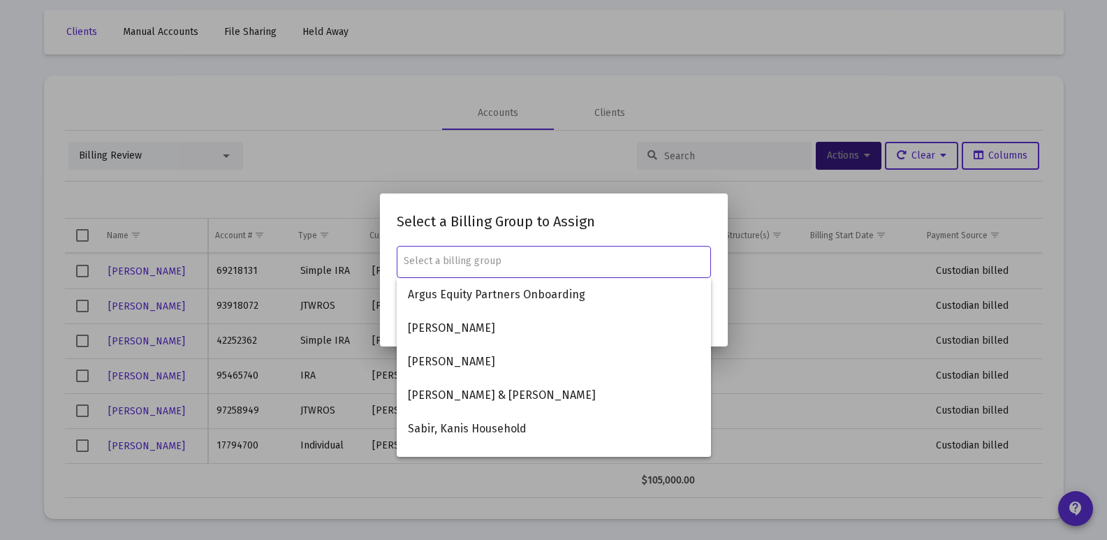
drag, startPoint x: 419, startPoint y: 258, endPoint x: 407, endPoint y: 258, distance: 12.6
click at [407, 258] on input "text" at bounding box center [554, 261] width 300 height 11
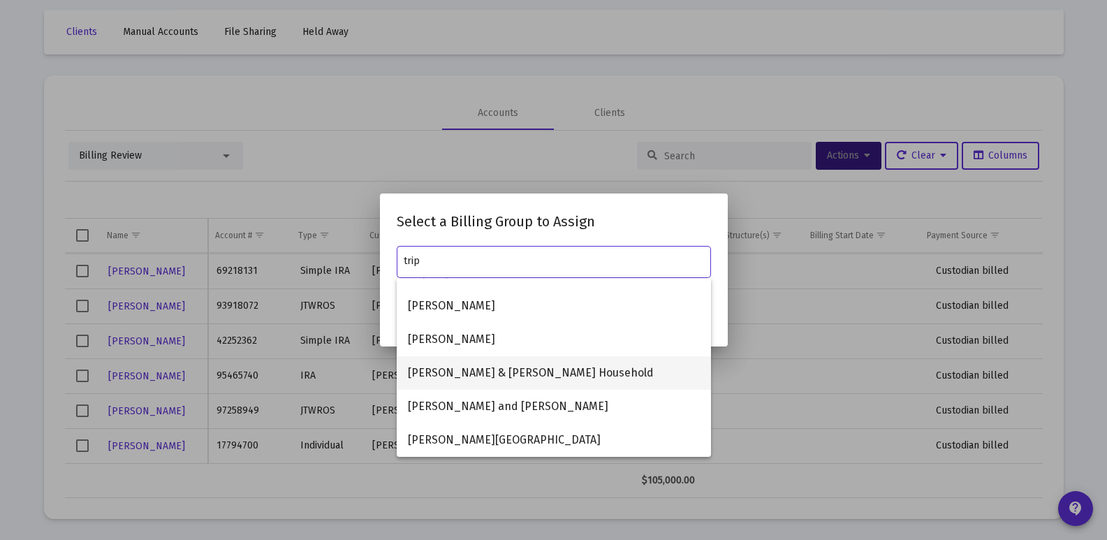
click at [461, 374] on span "[PERSON_NAME] & [PERSON_NAME] Household" at bounding box center [554, 373] width 292 height 34
type input "[PERSON_NAME] & [PERSON_NAME] Household"
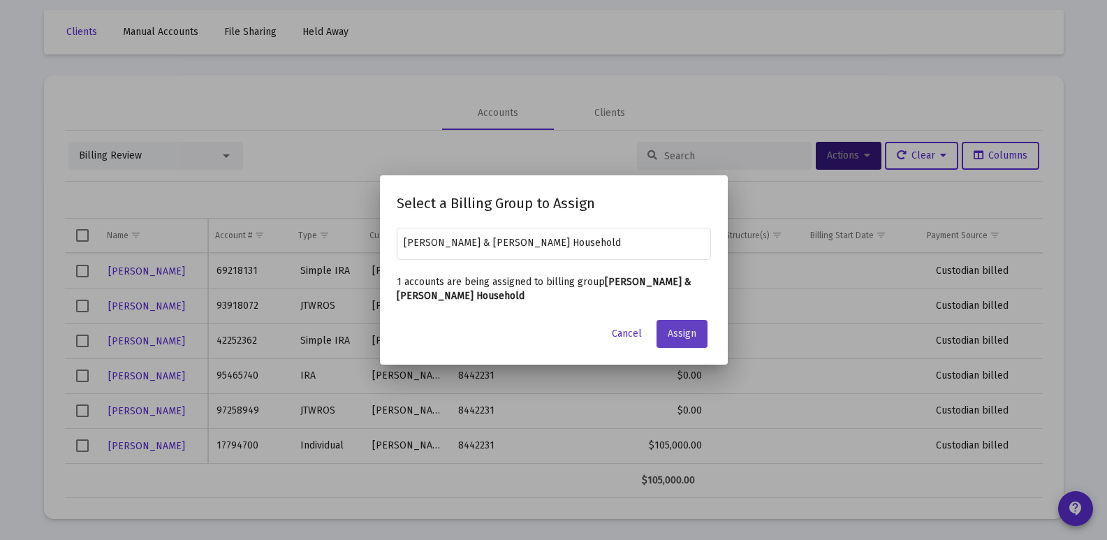
click at [687, 330] on span "Assign" at bounding box center [682, 334] width 29 height 12
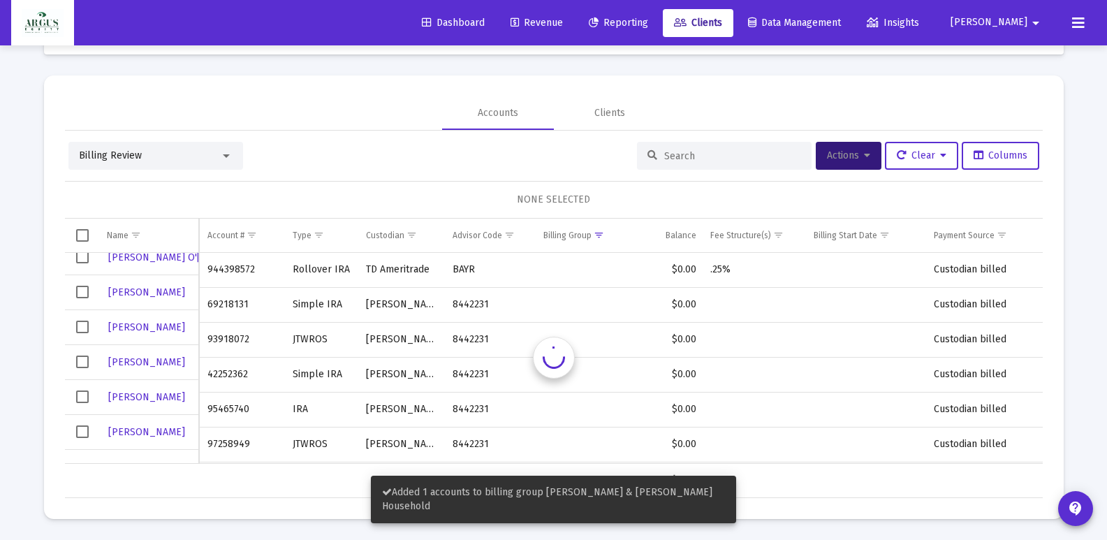
scroll to position [0, 0]
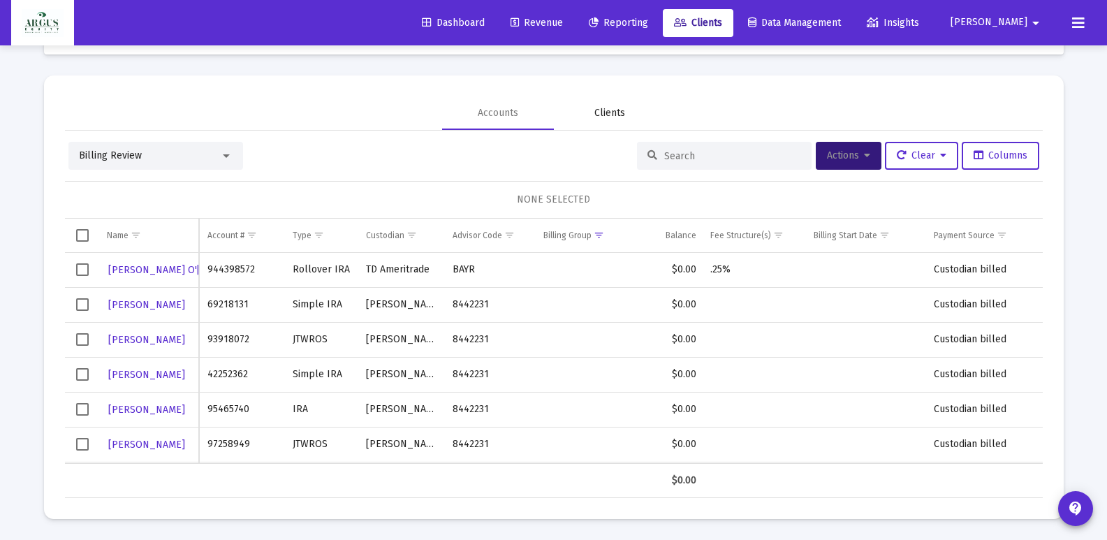
click at [611, 110] on div "Clients" at bounding box center [609, 113] width 31 height 14
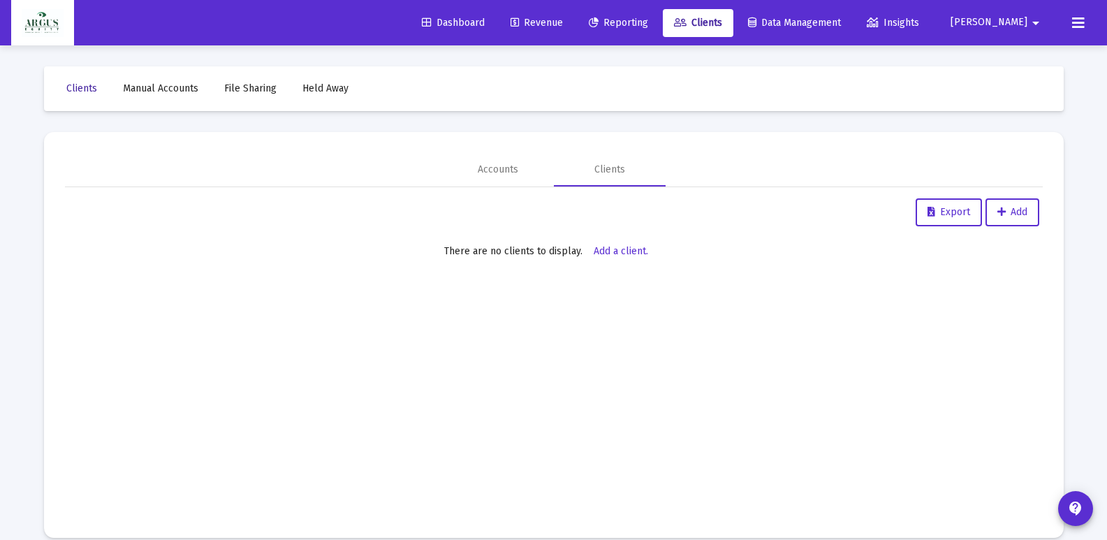
click at [88, 82] on span "Clients" at bounding box center [81, 88] width 31 height 12
click at [478, 177] on div "Accounts" at bounding box center [498, 170] width 112 height 34
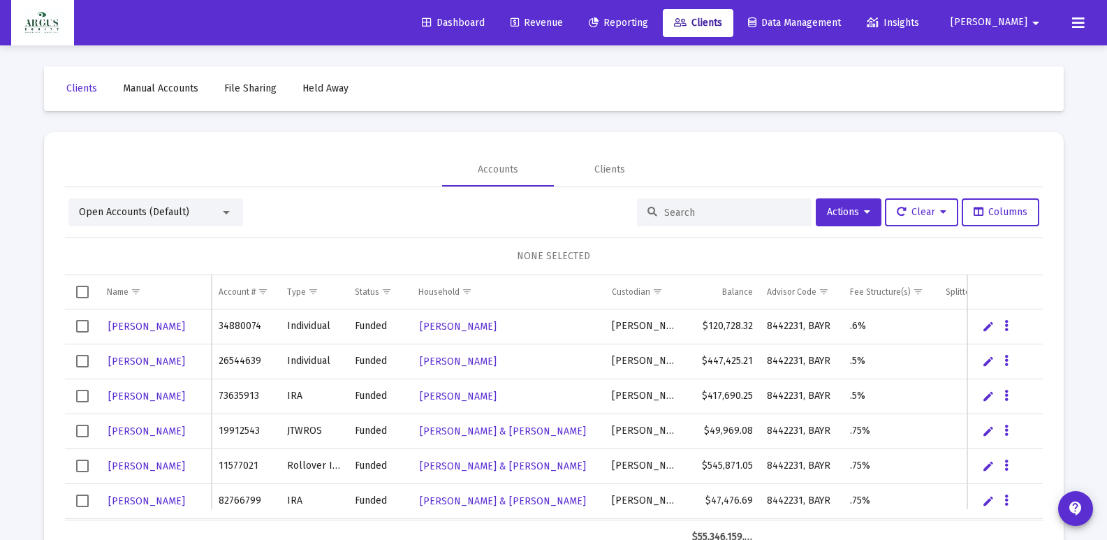
click at [675, 210] on input at bounding box center [732, 213] width 137 height 12
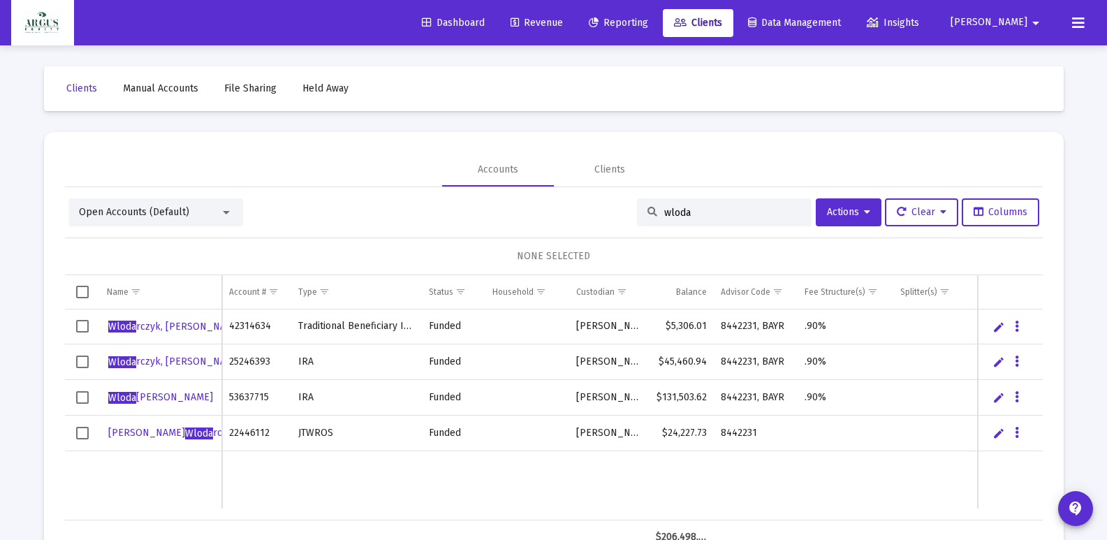
type input "wloda"
click at [84, 435] on span "Select row" at bounding box center [82, 433] width 13 height 13
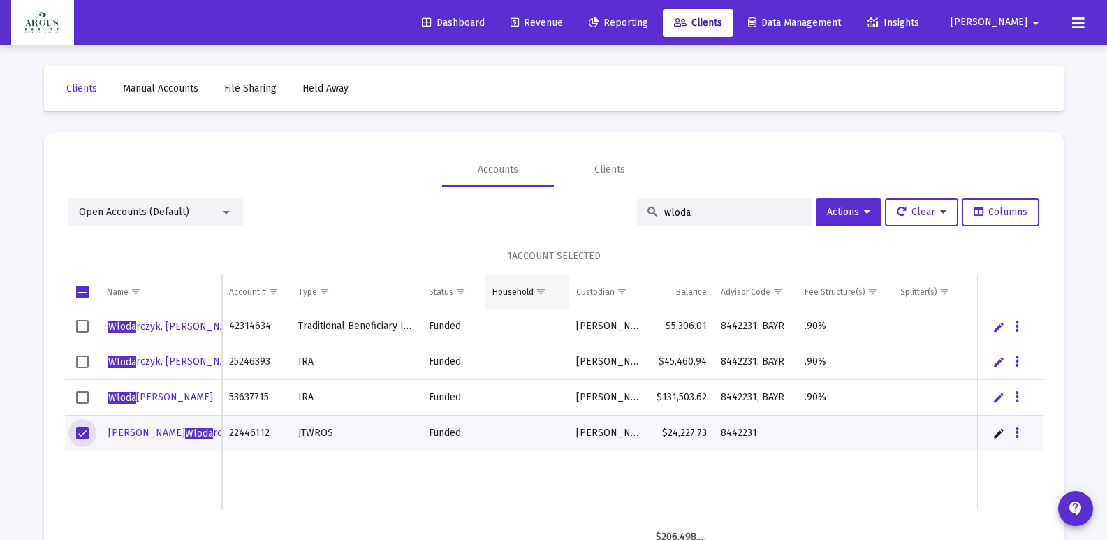
click at [495, 277] on body "Dashboard Revenue Reporting Clients Data Management Insights [PERSON_NAME] Inte…" at bounding box center [553, 270] width 1107 height 540
click at [864, 207] on icon at bounding box center [867, 212] width 6 height 10
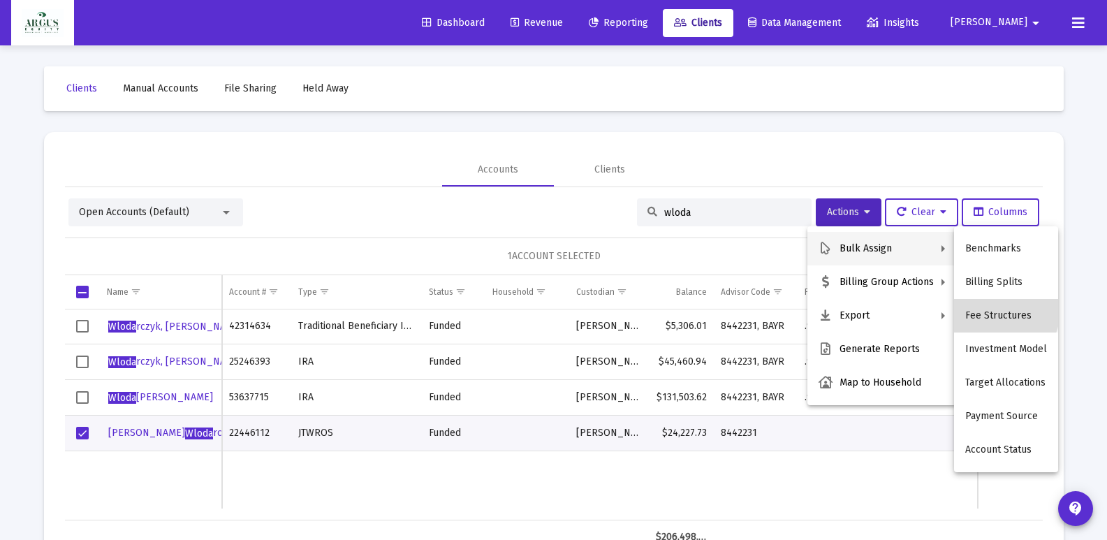
click at [995, 310] on button "Fee Structures" at bounding box center [1006, 316] width 104 height 34
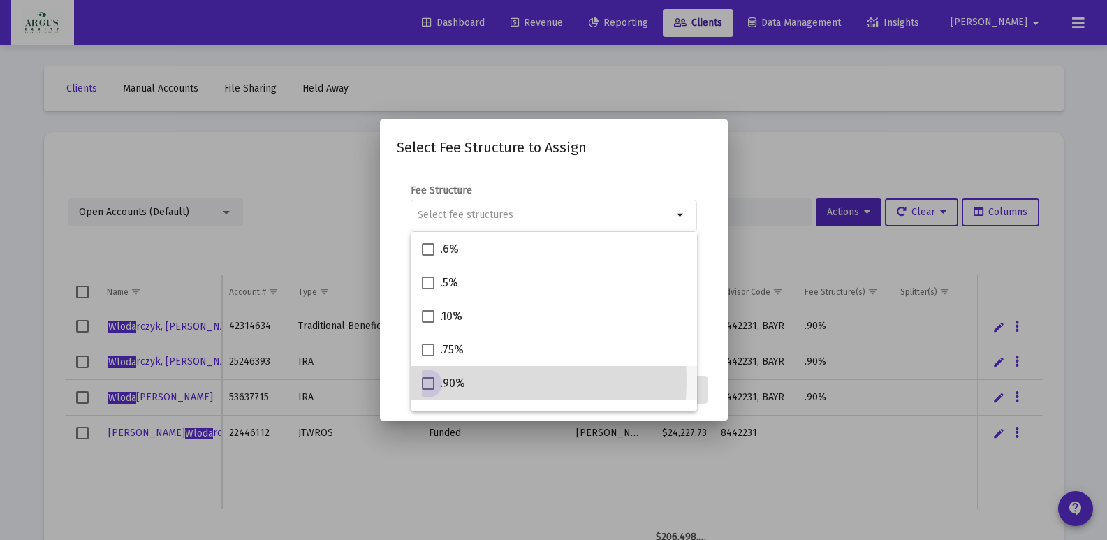
click at [425, 381] on span at bounding box center [428, 383] width 13 height 13
click at [428, 390] on input ".90%" at bounding box center [428, 390] width 1 height 1
checkbox input "true"
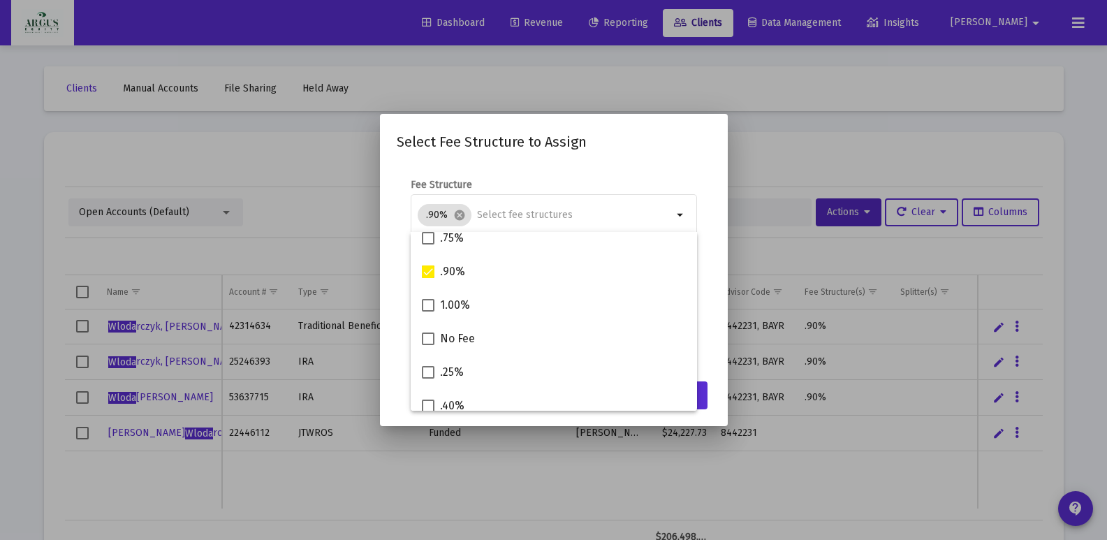
scroll to position [140, 0]
click at [715, 383] on mat-dialog-container "Select Fee Structure to Assign Fee Structure .90% cancel arrow_drop_down Notes …" at bounding box center [554, 270] width 348 height 312
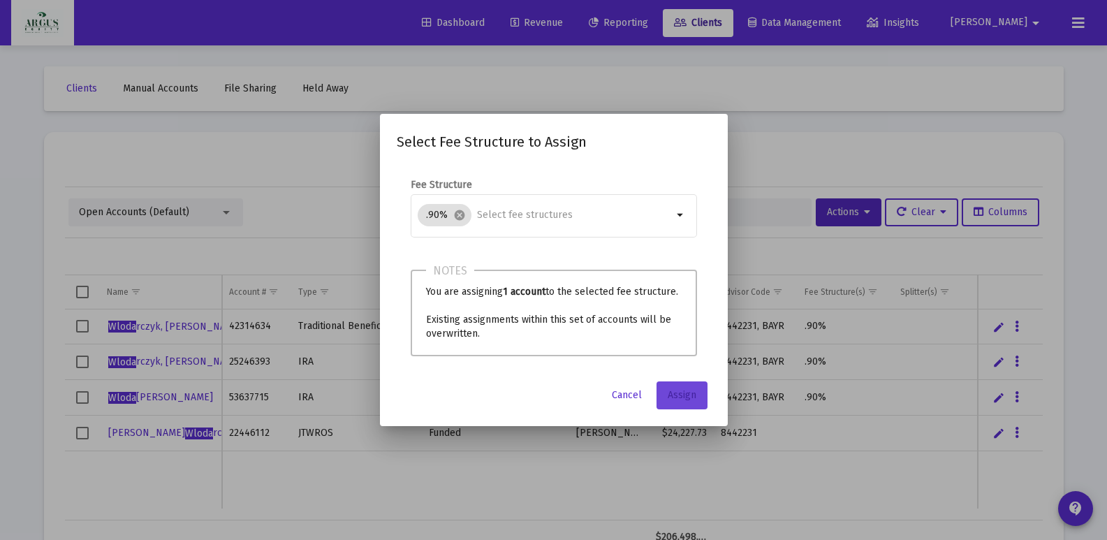
click at [671, 399] on span "Assign" at bounding box center [682, 395] width 29 height 12
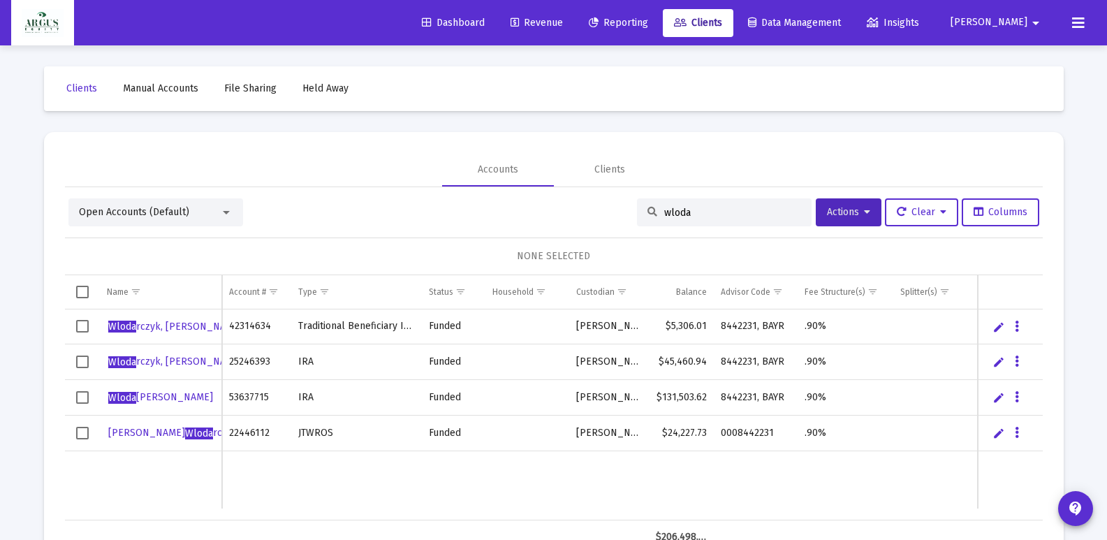
click at [563, 21] on span "Revenue" at bounding box center [537, 23] width 52 height 12
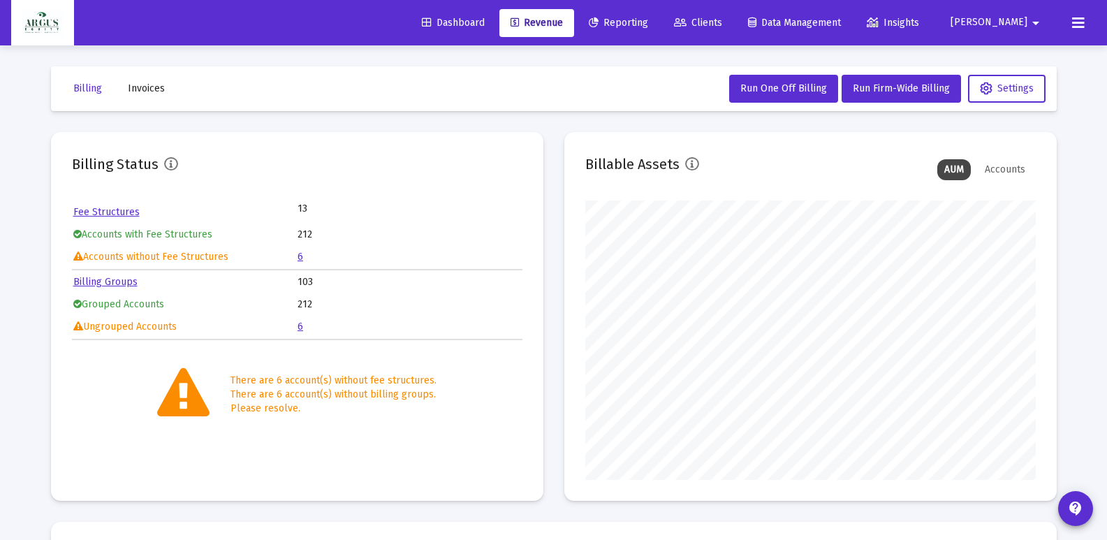
scroll to position [279, 451]
click at [782, 82] on button "Run One Off Billing" at bounding box center [783, 89] width 109 height 28
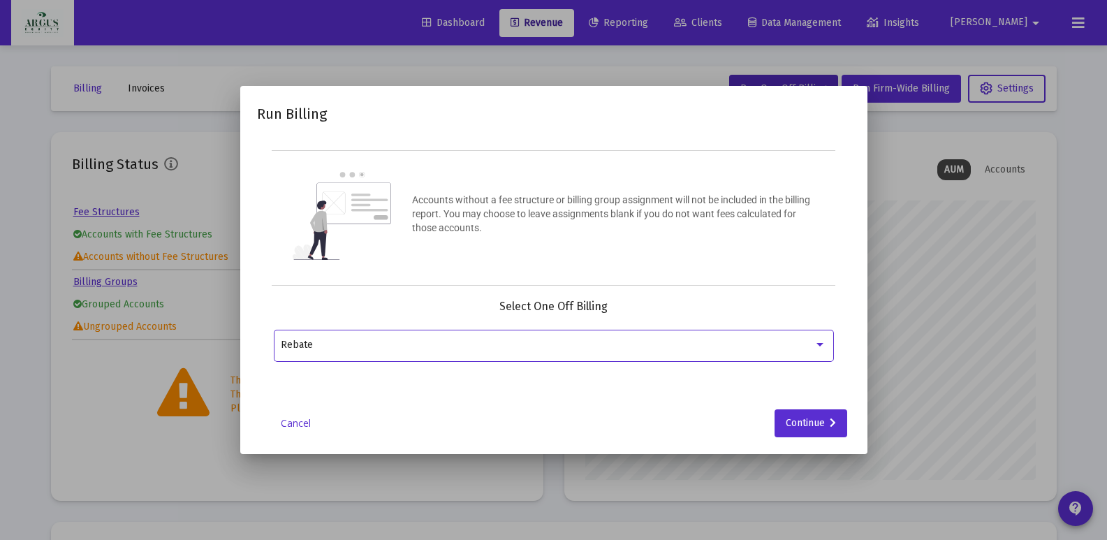
click at [413, 344] on div "Rebate" at bounding box center [547, 345] width 533 height 11
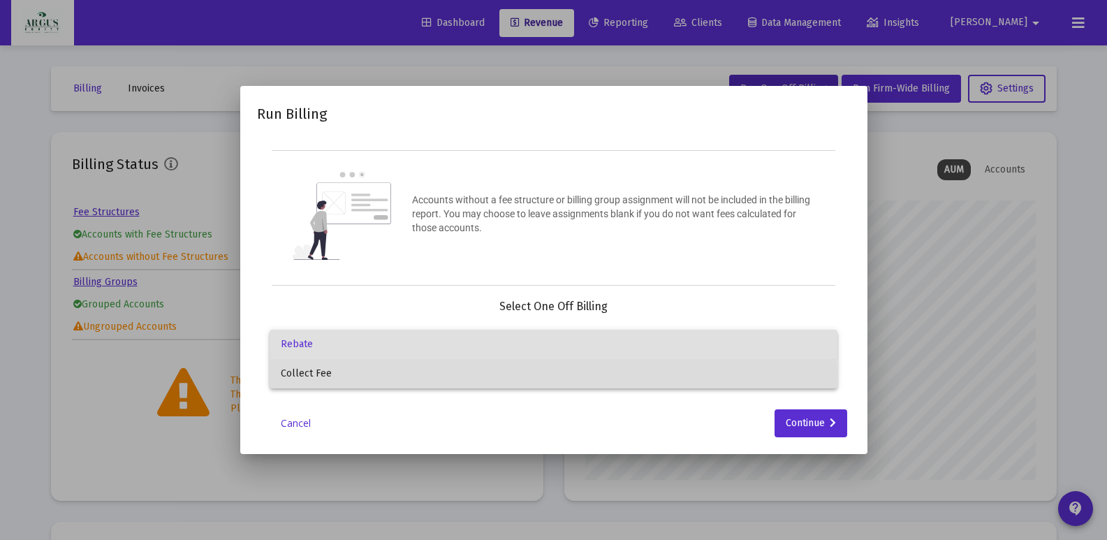
click at [333, 372] on span "Collect Fee" at bounding box center [554, 373] width 546 height 29
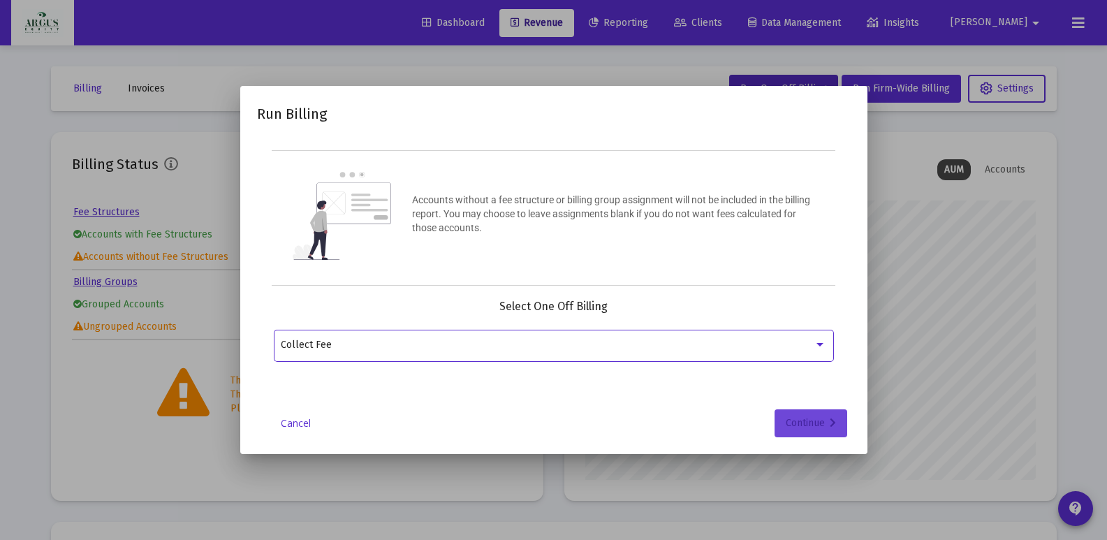
click at [818, 426] on div "Continue" at bounding box center [811, 423] width 50 height 28
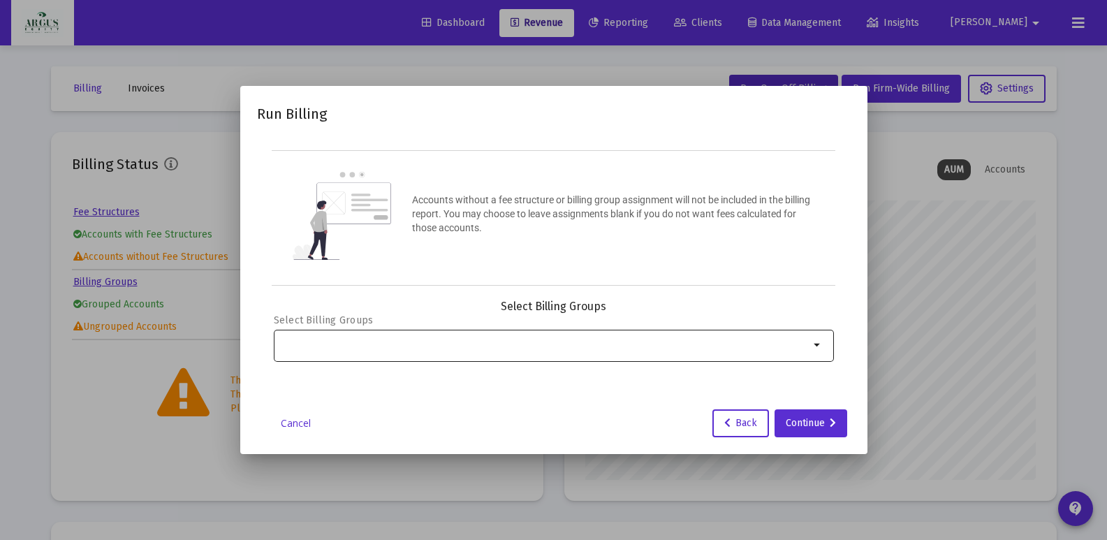
click at [817, 347] on mat-icon "arrow_drop_down" at bounding box center [818, 345] width 17 height 17
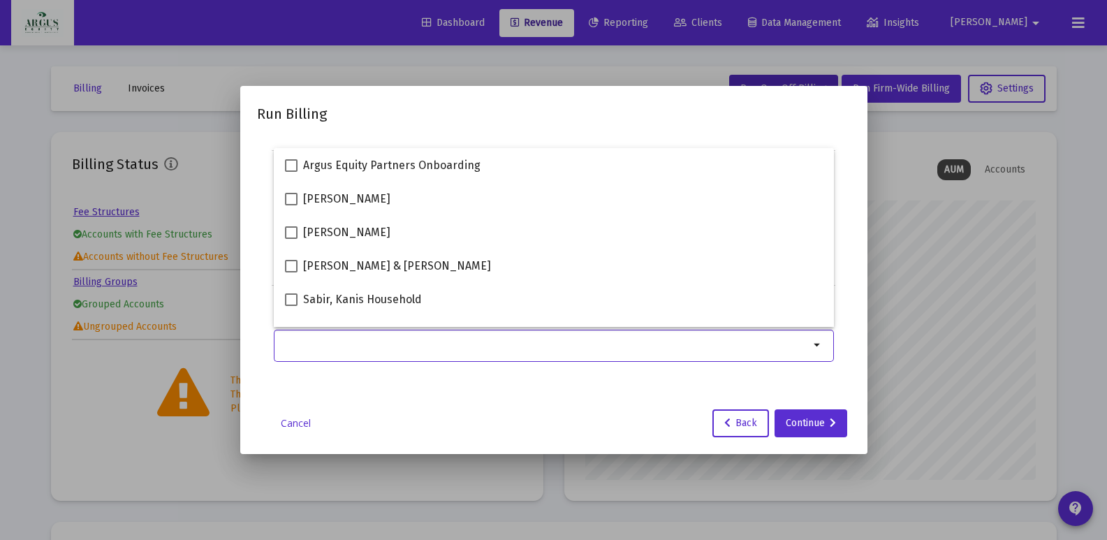
click at [817, 347] on mat-icon "arrow_drop_down" at bounding box center [818, 345] width 17 height 17
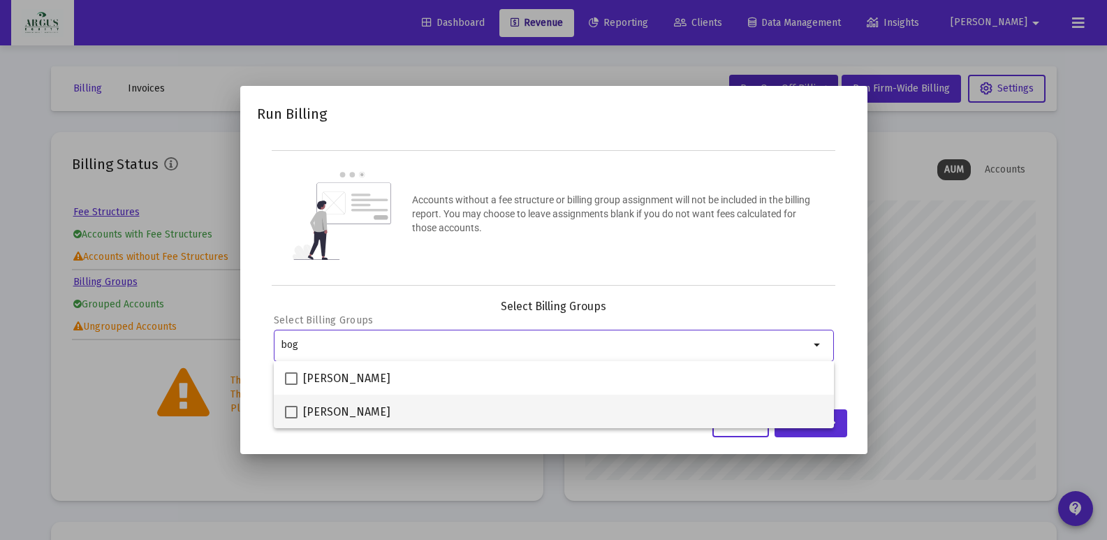
type input "bog"
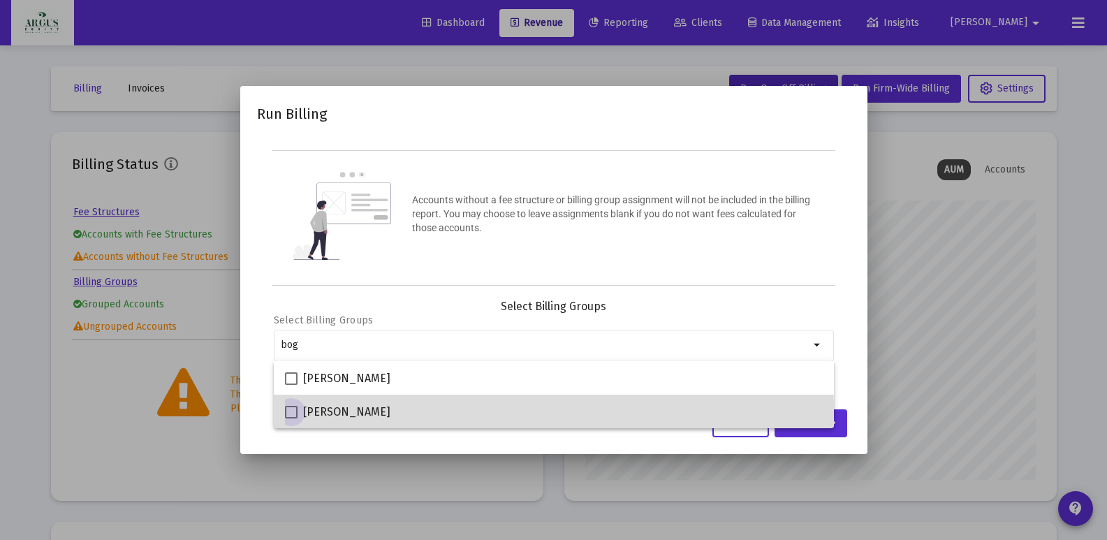
click at [288, 412] on span at bounding box center [291, 412] width 13 height 13
click at [291, 418] on input "[PERSON_NAME]" at bounding box center [291, 418] width 1 height 1
checkbox input "true"
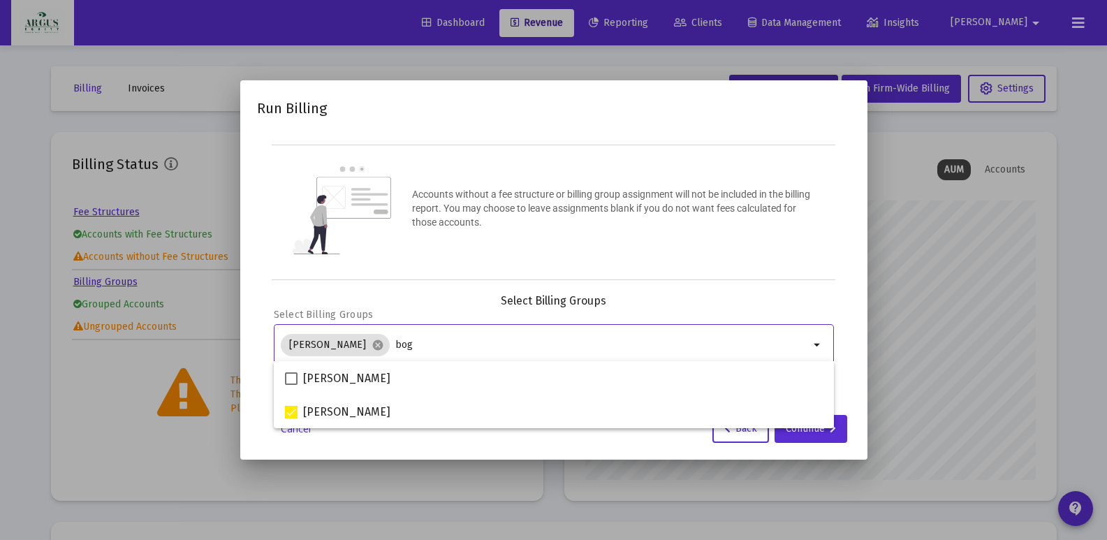
click at [418, 342] on input "bog" at bounding box center [602, 345] width 414 height 11
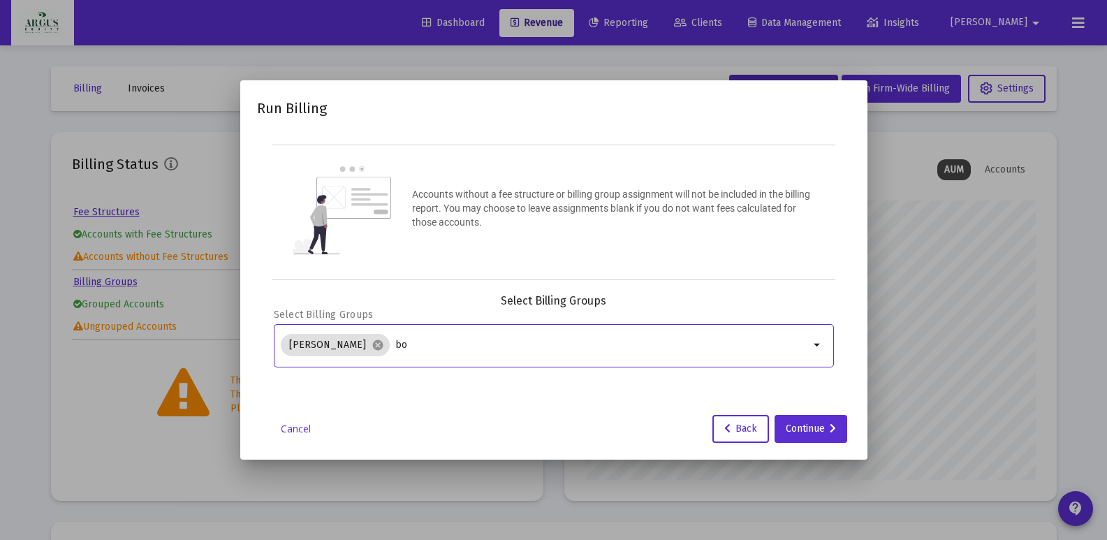
type input "b"
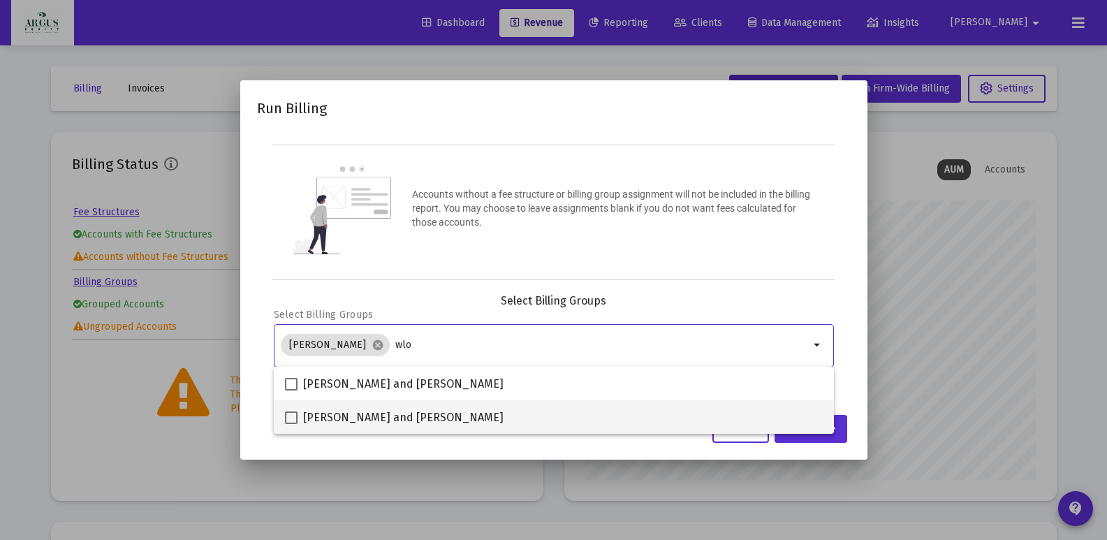
type input "wlo"
click at [291, 418] on span at bounding box center [291, 417] width 13 height 13
click at [291, 424] on input "[PERSON_NAME] and [PERSON_NAME]" at bounding box center [291, 424] width 1 height 1
checkbox input "true"
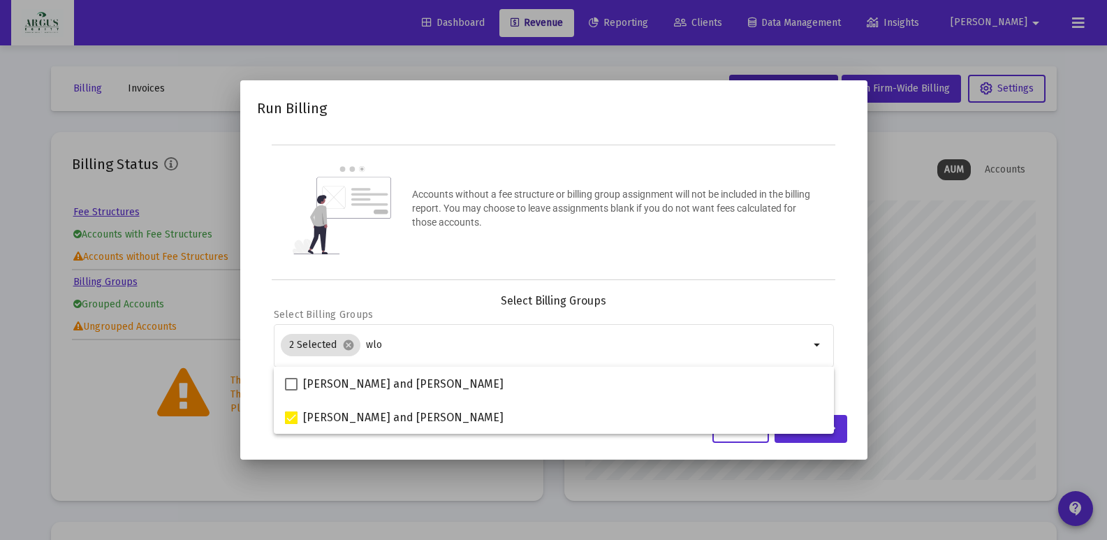
click at [853, 442] on mat-dialog-container "Run Billing Accounts without a fee structure or billing group assignment will n…" at bounding box center [553, 269] width 627 height 379
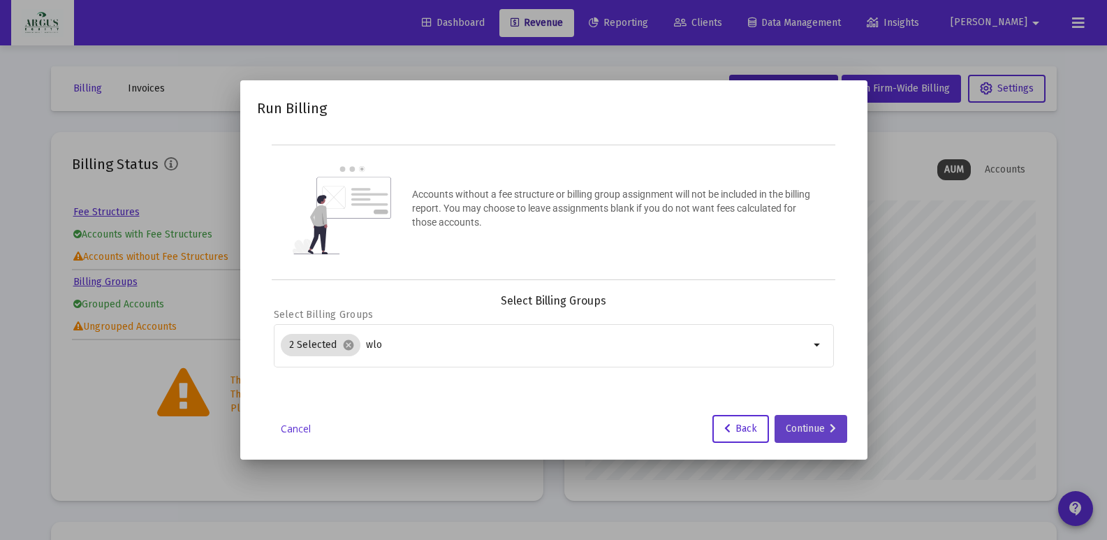
click at [807, 428] on div "Continue" at bounding box center [811, 429] width 50 height 28
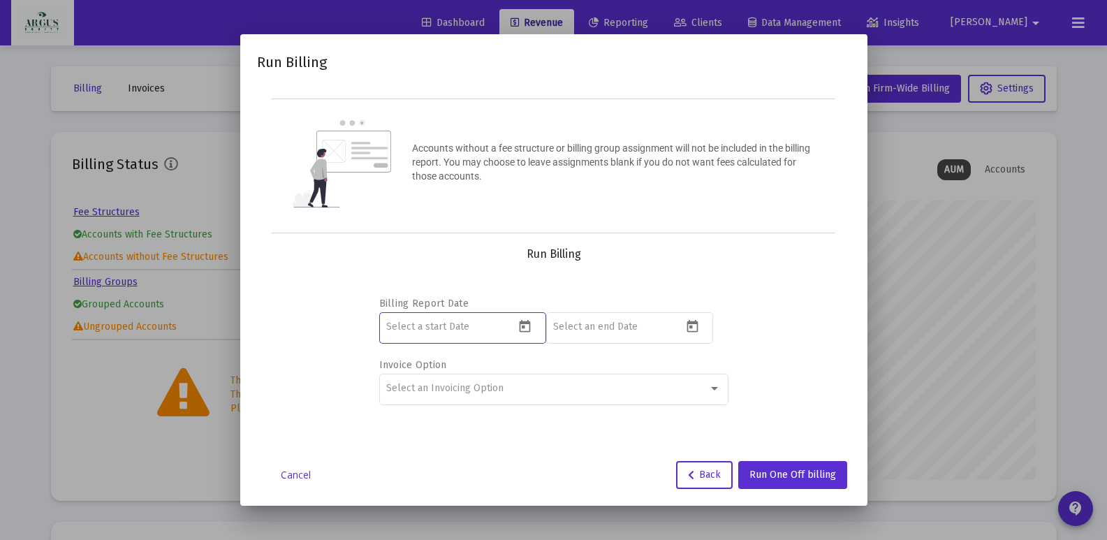
click at [503, 326] on input at bounding box center [450, 326] width 129 height 11
click at [527, 326] on icon "Open calendar" at bounding box center [525, 326] width 15 height 15
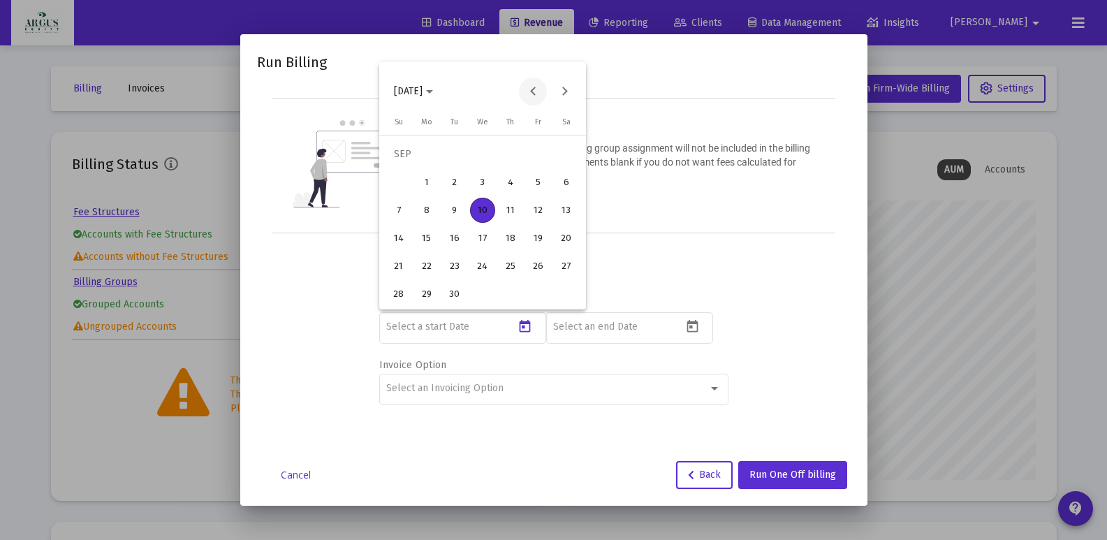
click at [530, 94] on button "Previous month" at bounding box center [533, 92] width 28 height 28
click at [539, 150] on div "1" at bounding box center [538, 154] width 25 height 25
type input "[DATE]"
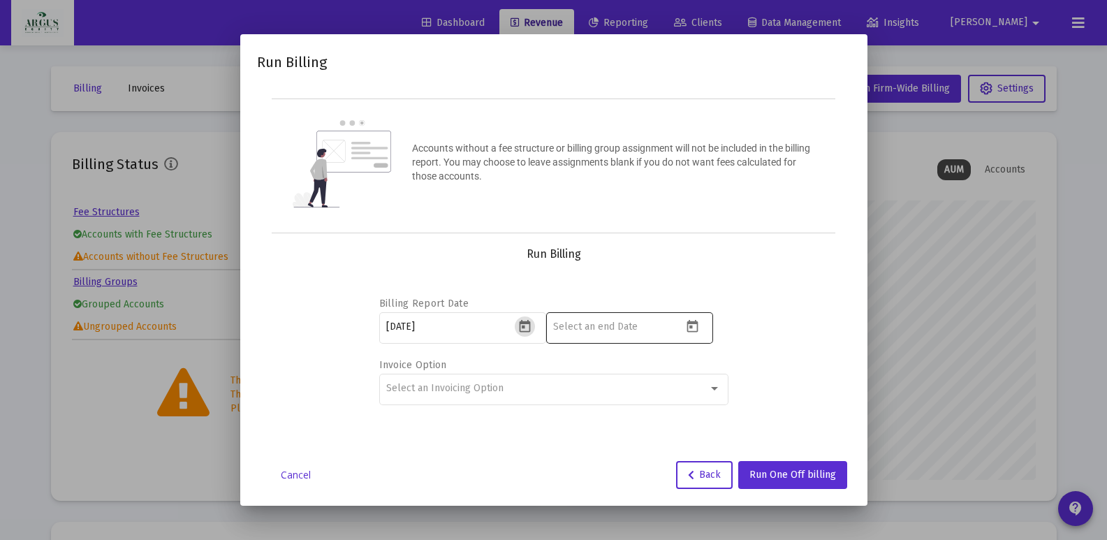
click at [631, 337] on div at bounding box center [617, 326] width 129 height 34
click at [629, 337] on div at bounding box center [617, 326] width 129 height 34
click at [696, 324] on icon "Open calendar" at bounding box center [692, 326] width 15 height 15
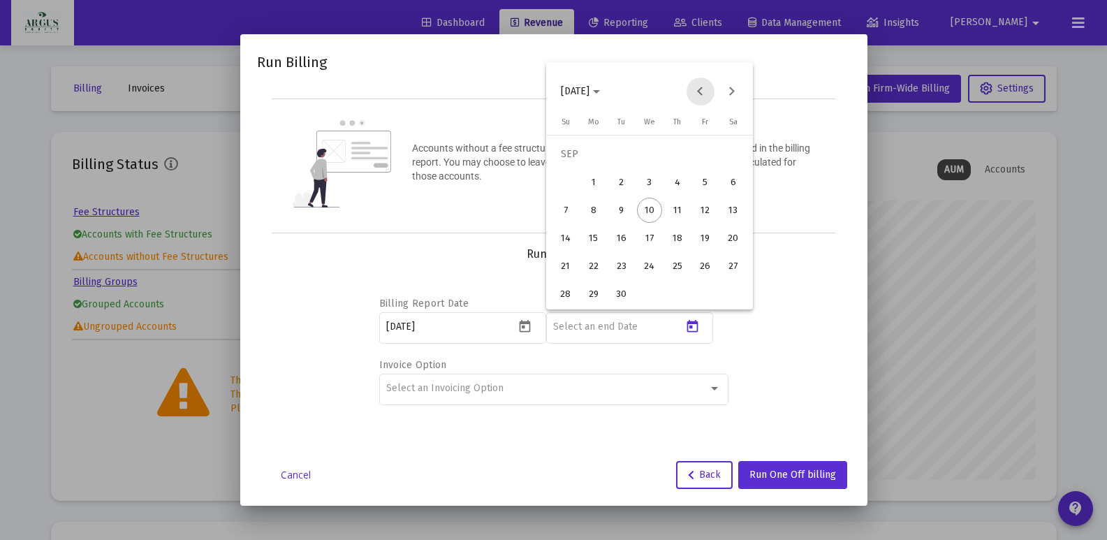
click at [701, 90] on button "Previous month" at bounding box center [701, 92] width 28 height 28
click at [557, 289] on div "31" at bounding box center [565, 294] width 25 height 25
type input "[DATE]"
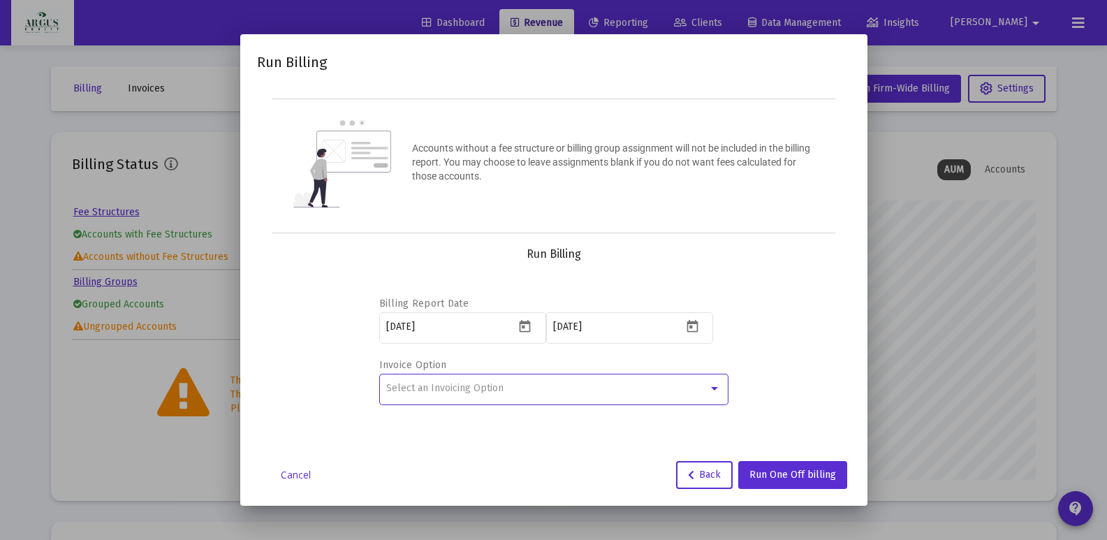
click at [450, 387] on span "Select an Invoicing Option" at bounding box center [444, 388] width 117 height 12
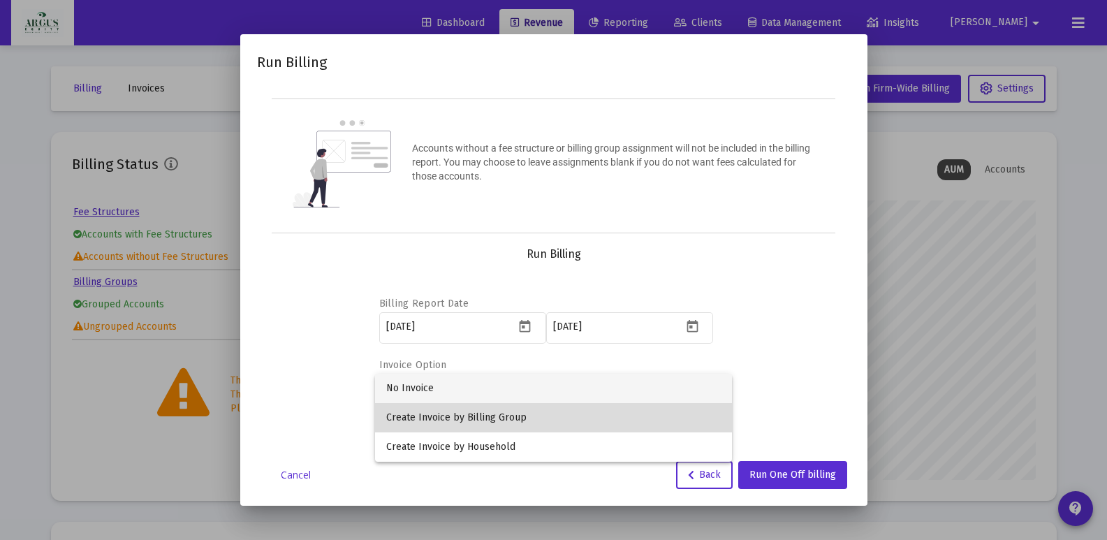
click at [435, 421] on span "Create Invoice by Billing Group" at bounding box center [553, 417] width 335 height 29
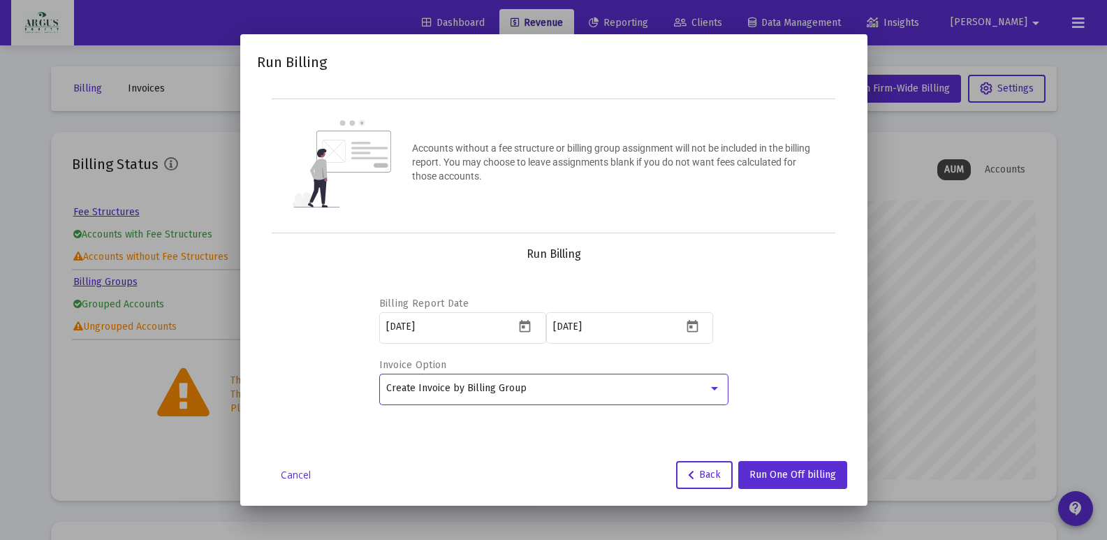
click at [548, 386] on div "Create Invoice by Billing Group" at bounding box center [547, 388] width 322 height 11
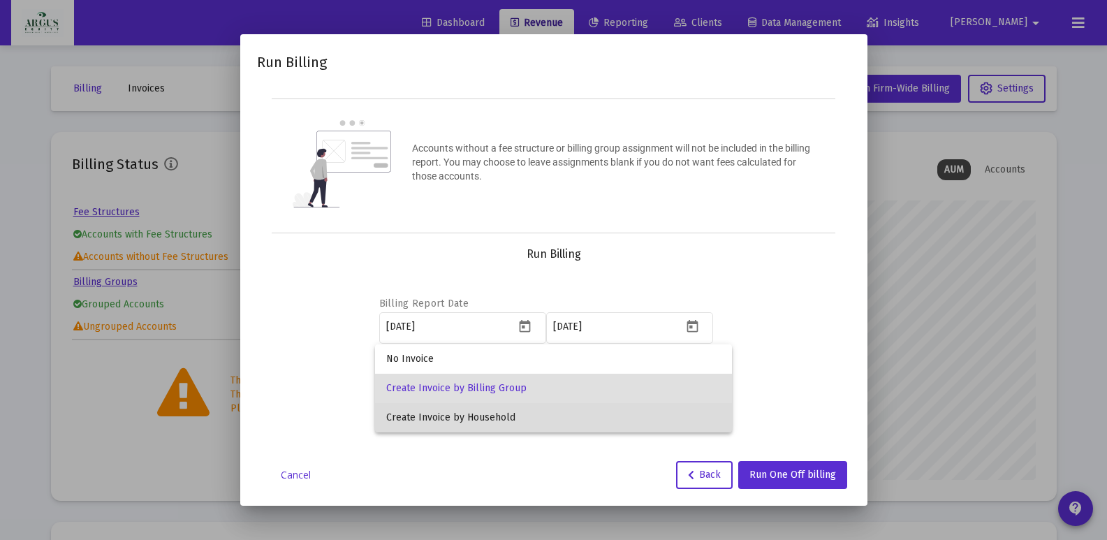
click at [461, 416] on span "Create Invoice by Household" at bounding box center [553, 417] width 335 height 29
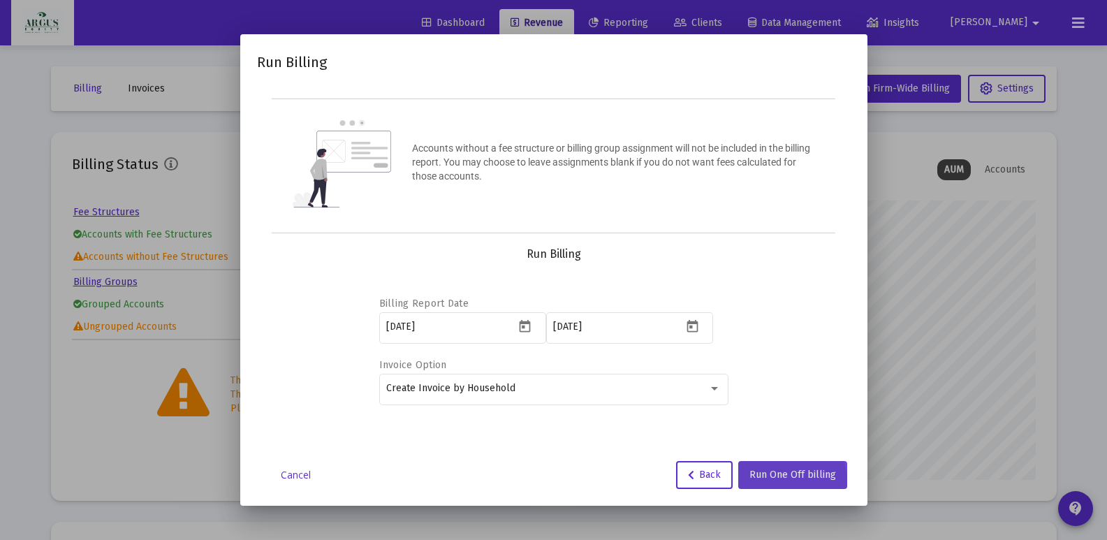
click at [781, 481] on button "Run One Off billing" at bounding box center [792, 475] width 109 height 28
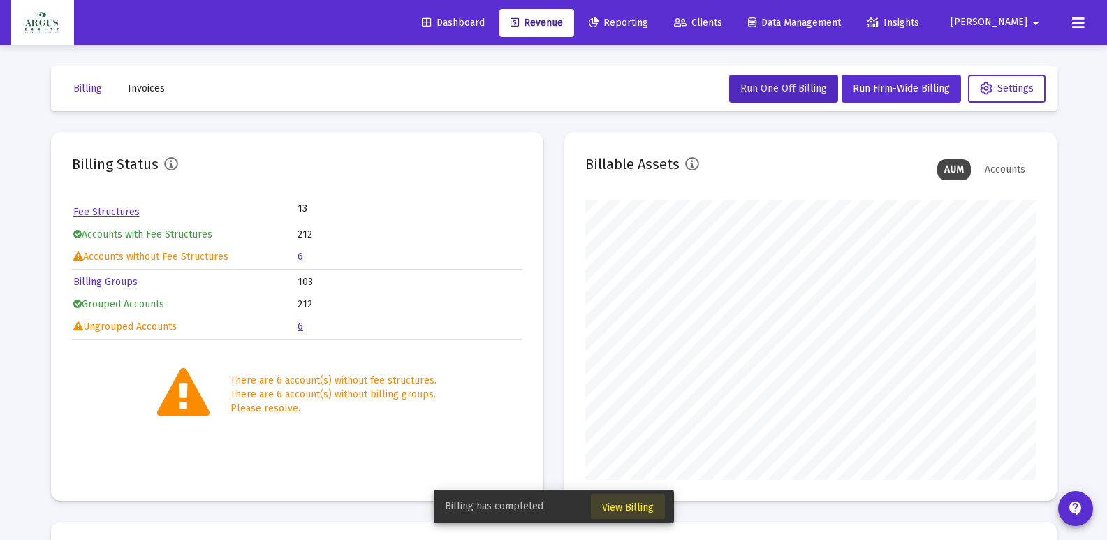
click at [618, 508] on span "View Billing" at bounding box center [628, 508] width 52 height 12
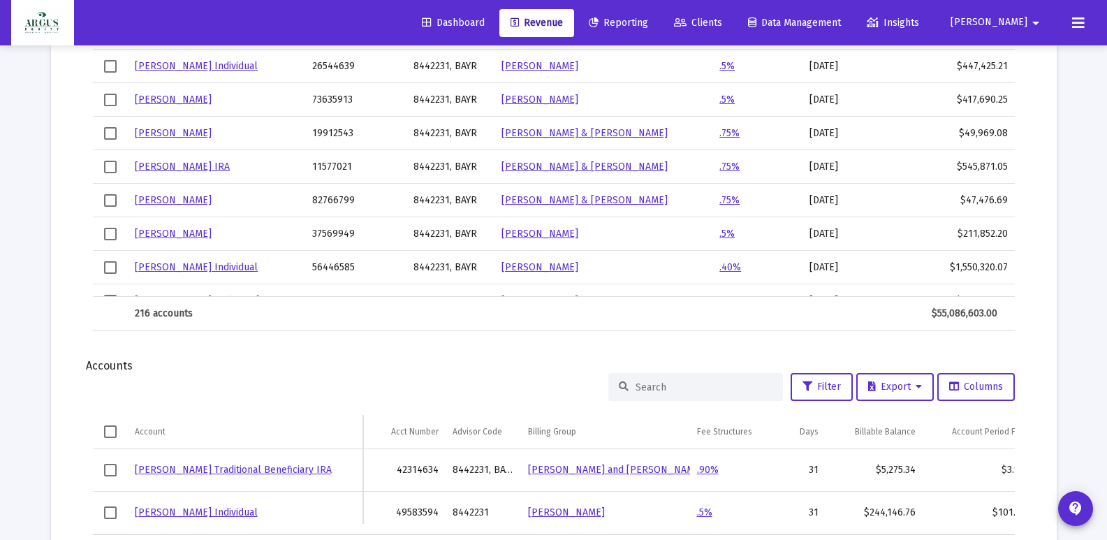
scroll to position [677, 0]
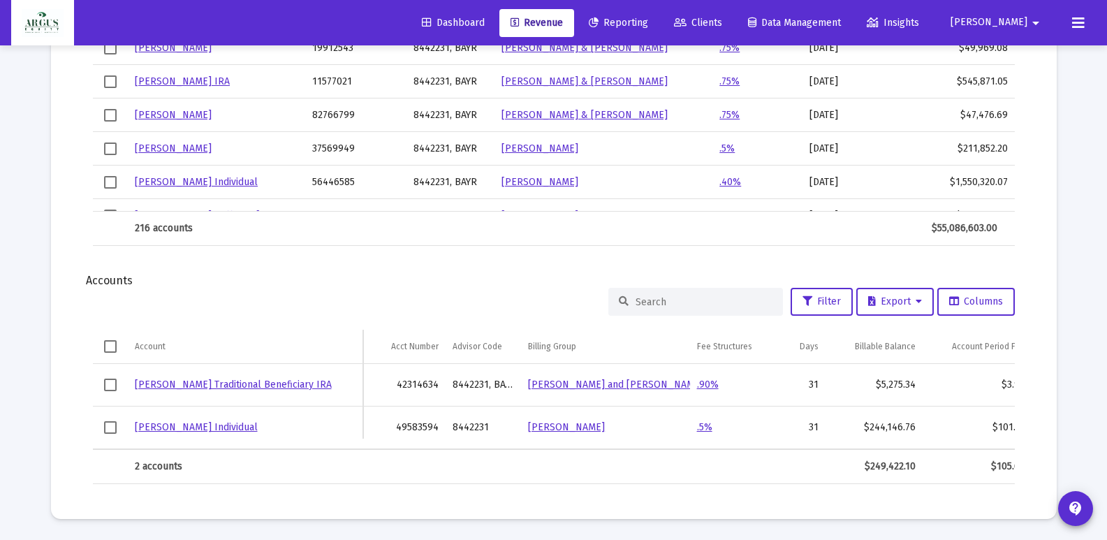
click at [1002, 421] on div "$101.73" at bounding box center [978, 428] width 96 height 14
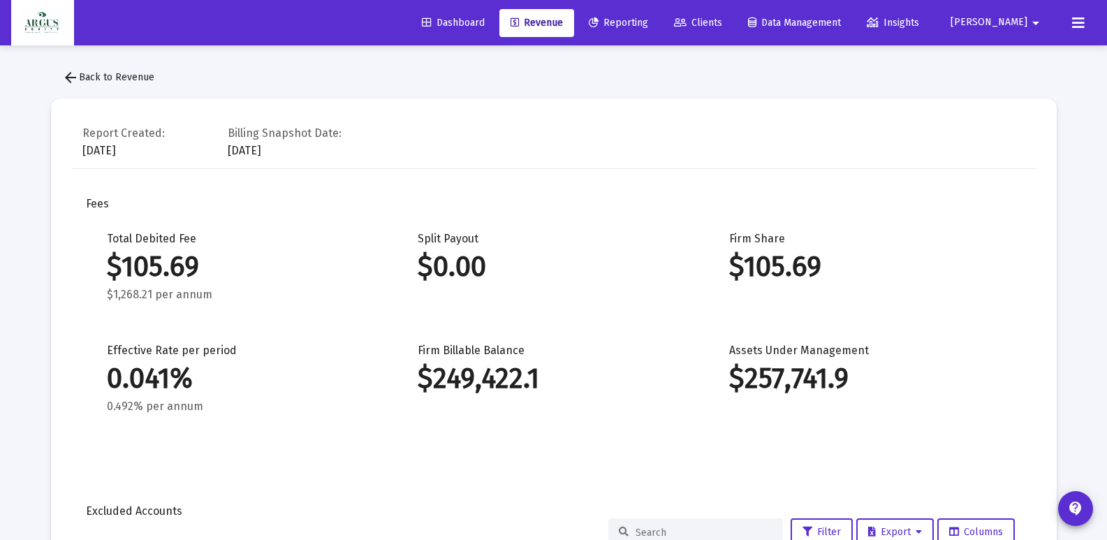
scroll to position [0, 0]
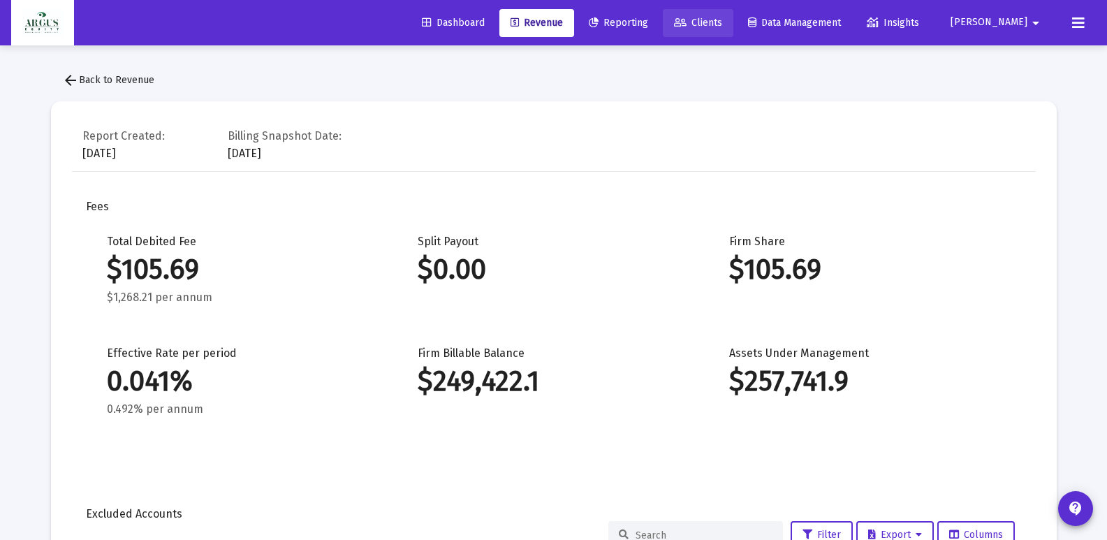
click at [722, 20] on span "Clients" at bounding box center [698, 23] width 48 height 12
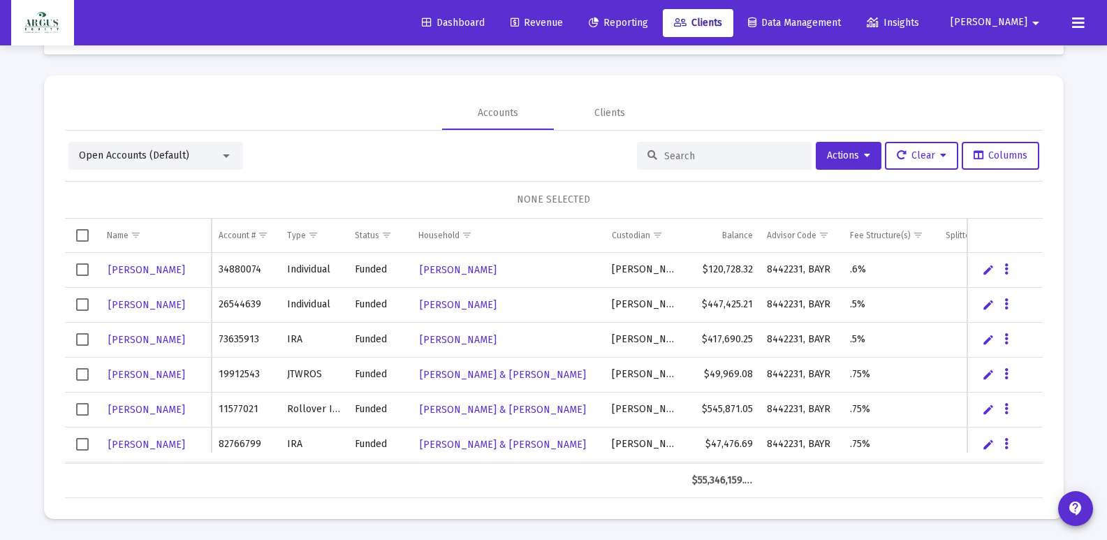
scroll to position [28, 0]
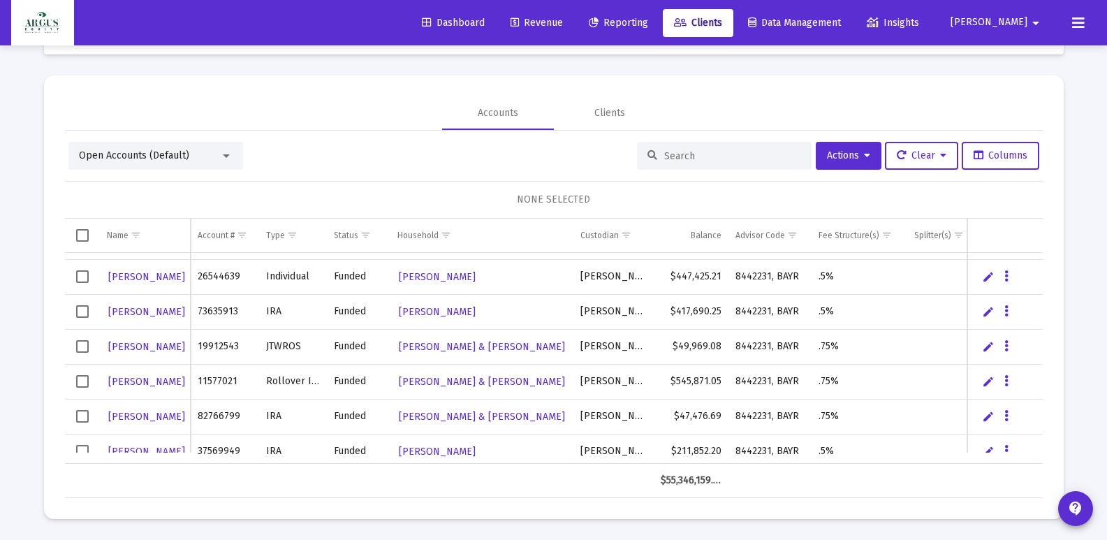
click at [686, 151] on input at bounding box center [732, 156] width 137 height 12
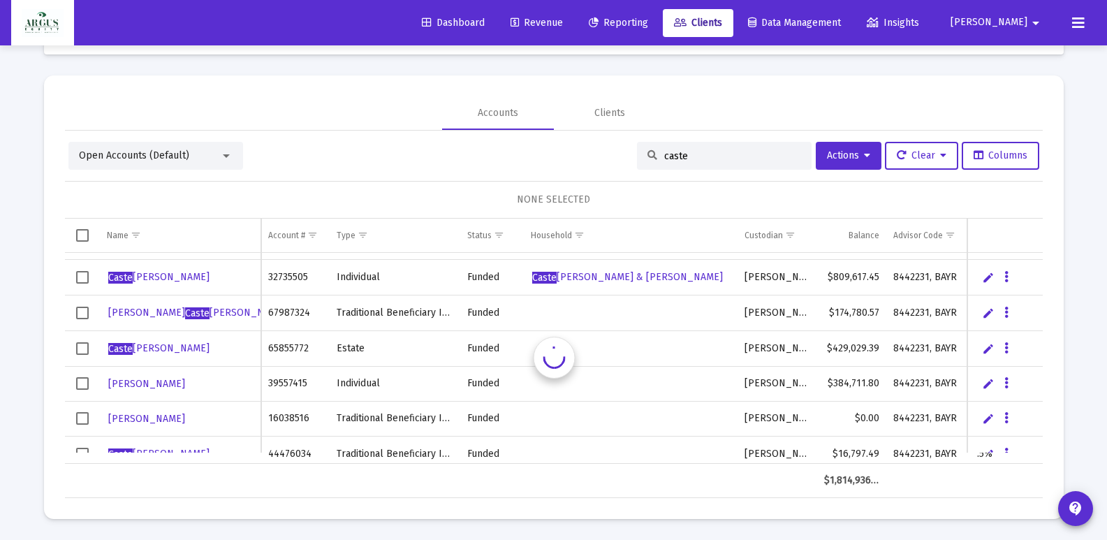
scroll to position [0, 0]
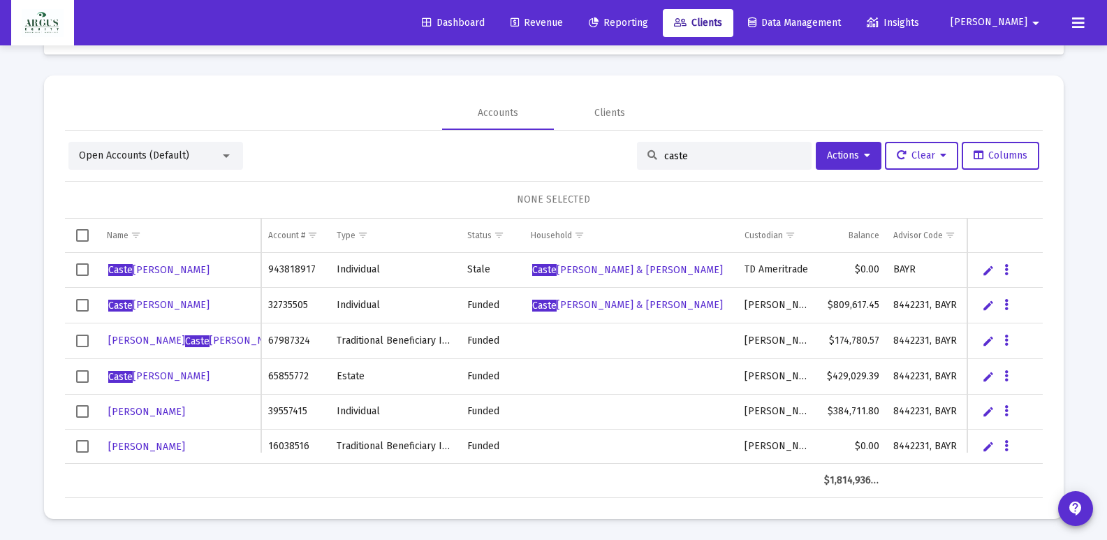
type input "caste"
drag, startPoint x: 872, startPoint y: 389, endPoint x: 882, endPoint y: 420, distance: 32.3
click at [879, 413] on tbody "[PERSON_NAME] 943818917 Individual [PERSON_NAME] & [PERSON_NAME] TD Ameritrade …" at bounding box center [690, 376] width 1251 height 247
click at [754, 172] on div "Open Accounts (Default) caste Actions Clear Columns NONE SELECTED Name Name Acc…" at bounding box center [554, 320] width 978 height 356
